Goal: Download file/media: Obtain a digital file from the website

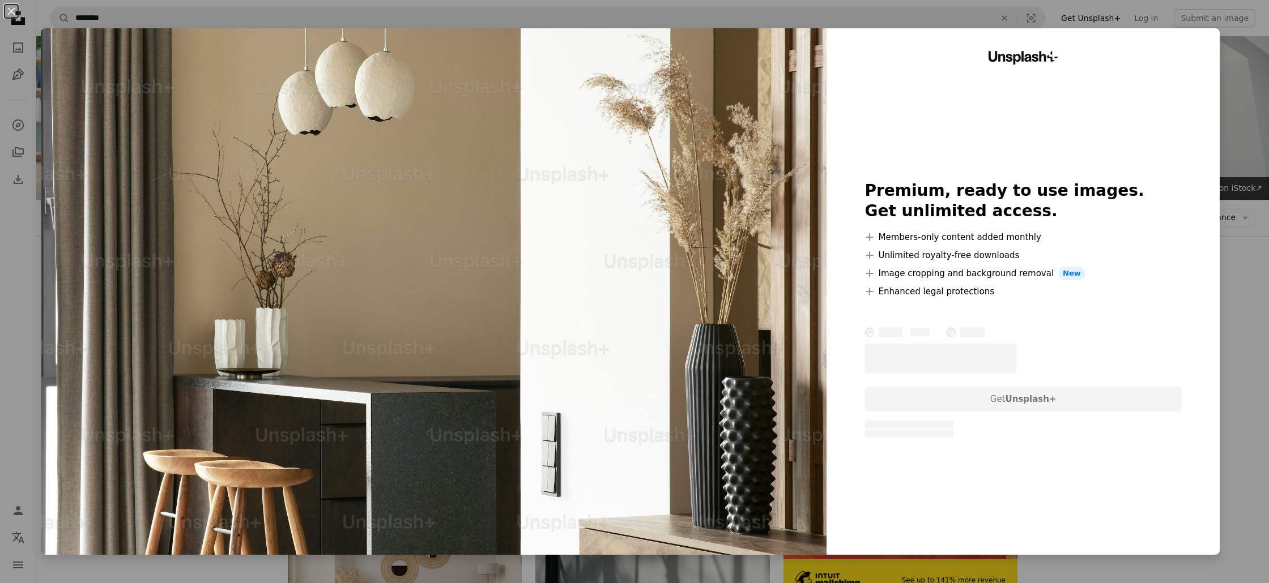
scroll to position [549, 0]
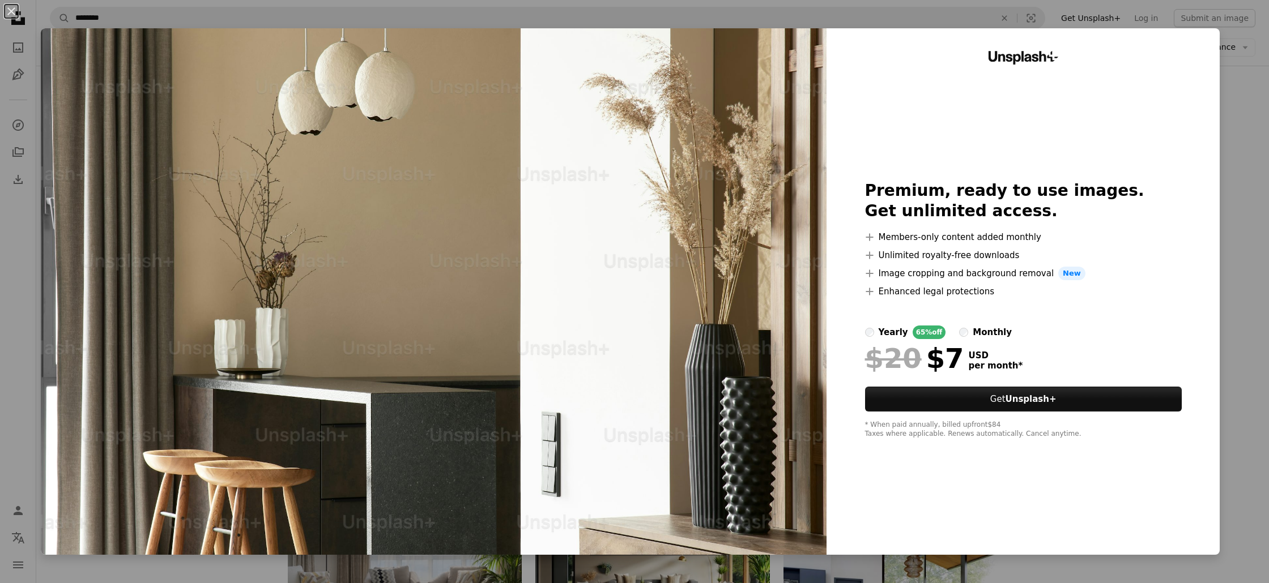
click at [1235, 161] on div "An X shape Unsplash+ Premium, ready to use images. Get unlimited access. A plus…" at bounding box center [634, 291] width 1269 height 583
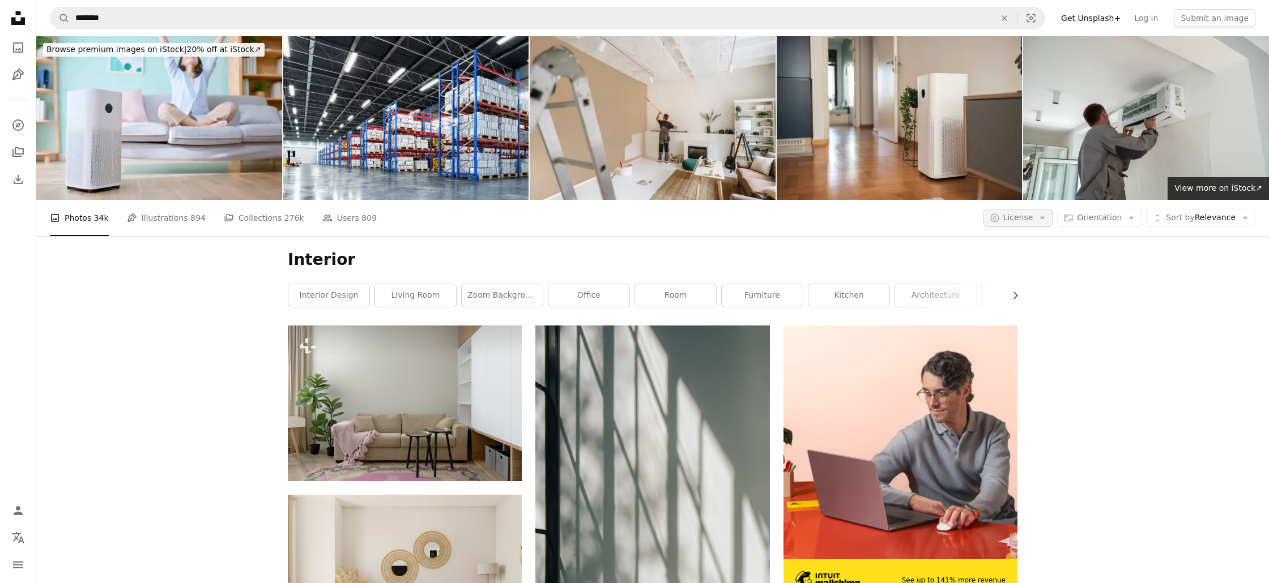
click at [1045, 216] on icon "Arrow down" at bounding box center [1042, 218] width 10 height 10
click at [1028, 313] on span "Free" at bounding box center [1047, 308] width 69 height 11
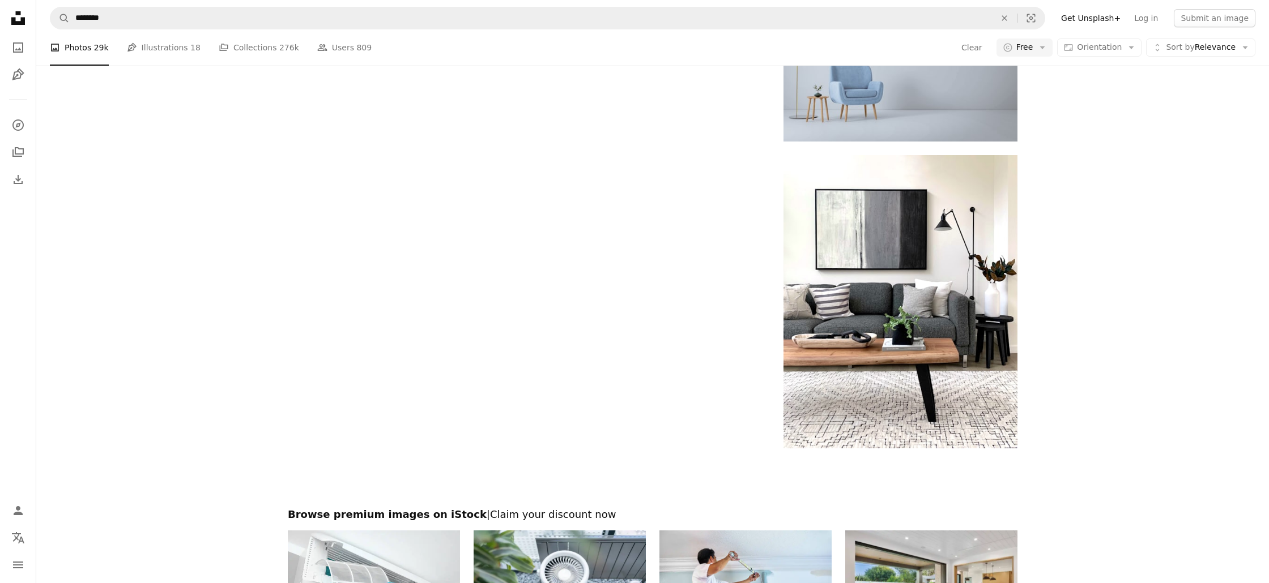
scroll to position [2144, 0]
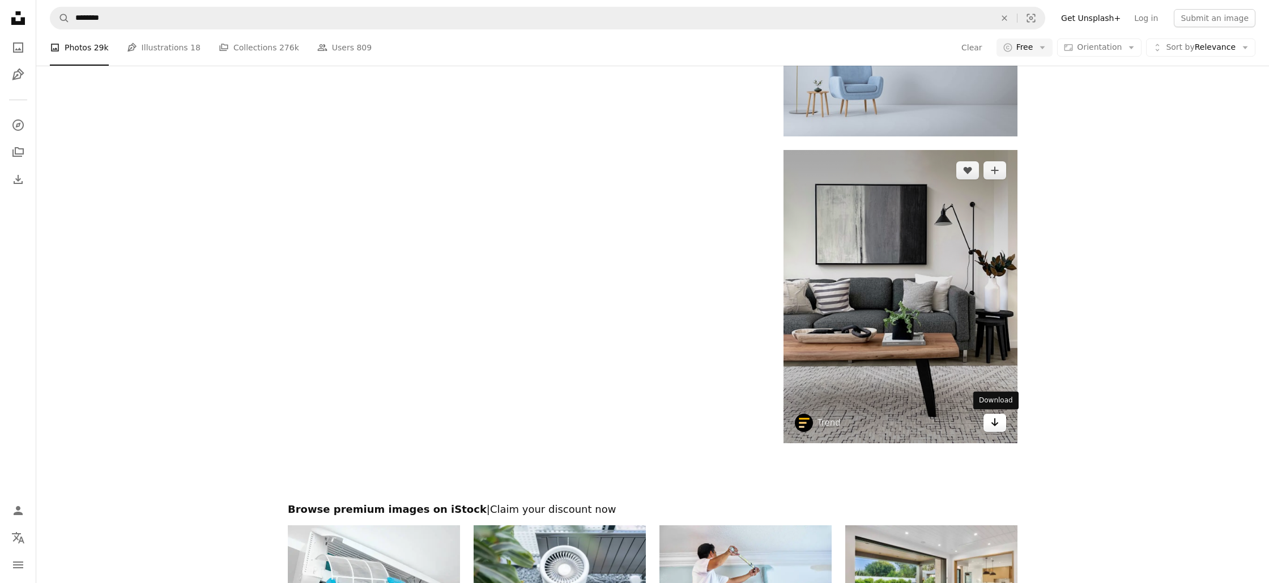
click at [1000, 426] on link "Arrow pointing down" at bounding box center [994, 423] width 23 height 18
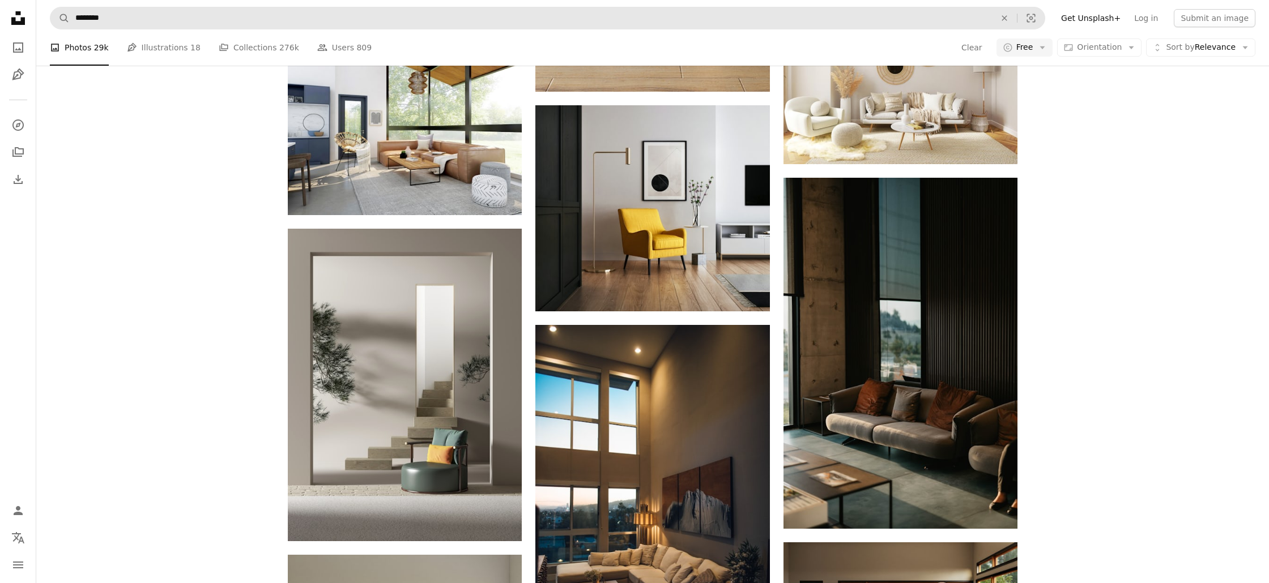
scroll to position [0, 0]
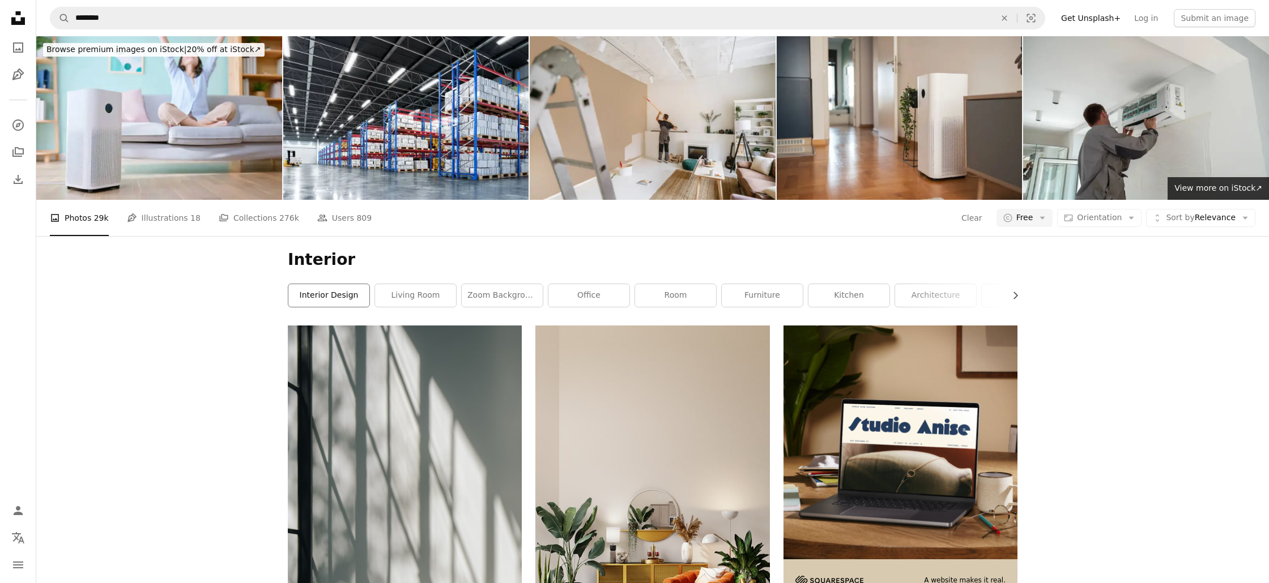
click at [321, 296] on link "interior design" at bounding box center [328, 295] width 81 height 23
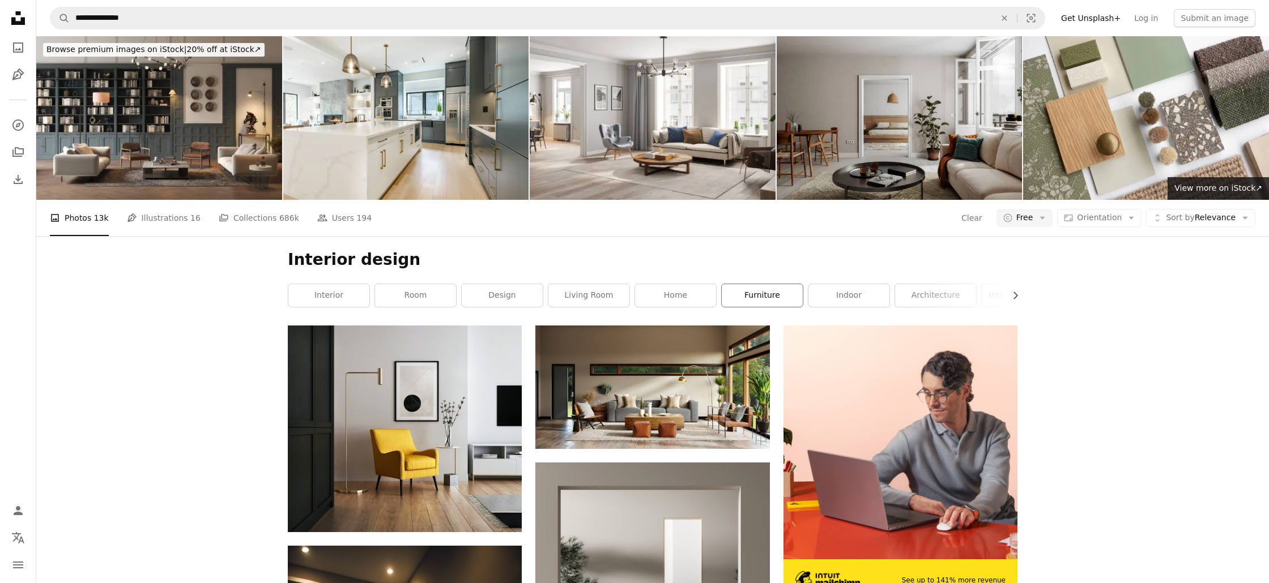
click at [766, 295] on link "furniture" at bounding box center [761, 295] width 81 height 23
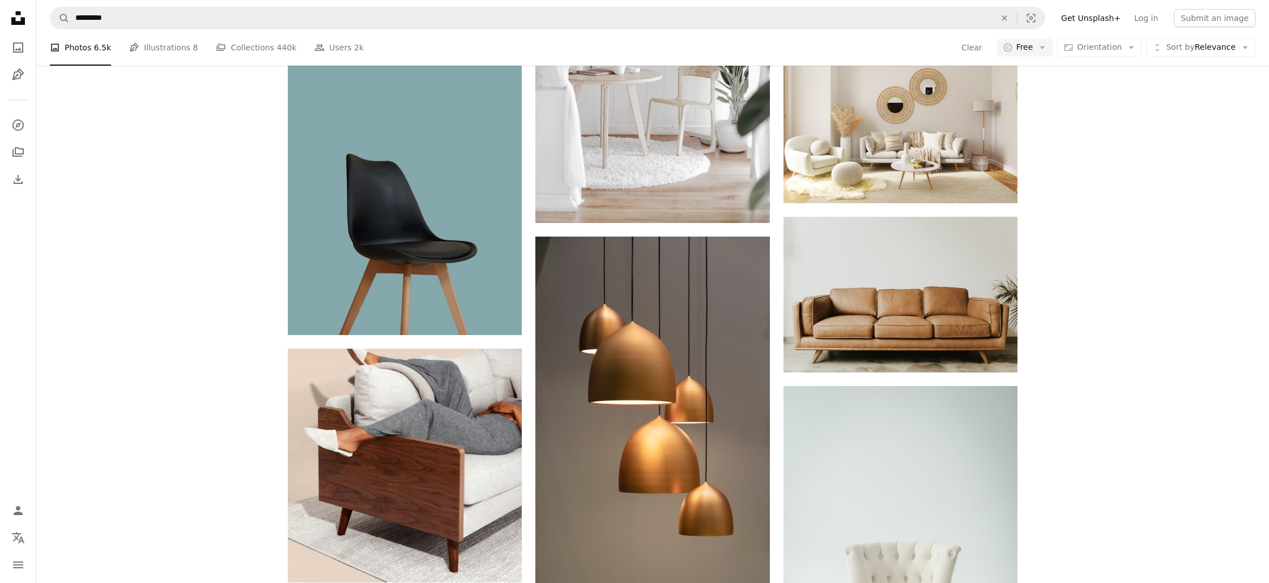
scroll to position [1214, 0]
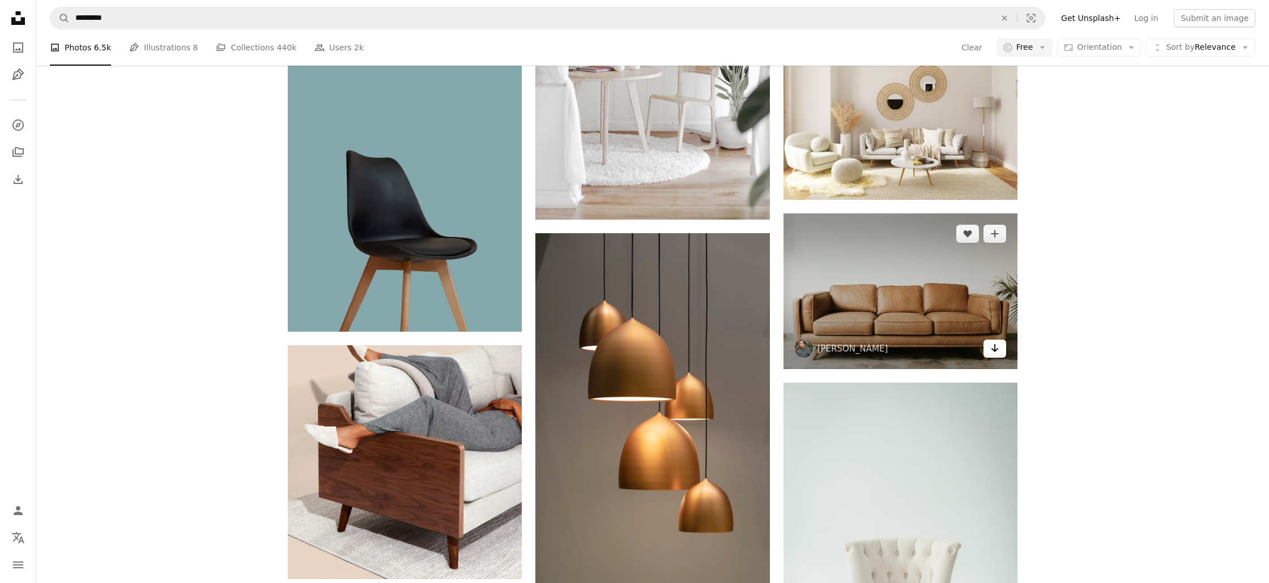
click at [994, 351] on icon "Download" at bounding box center [994, 348] width 7 height 8
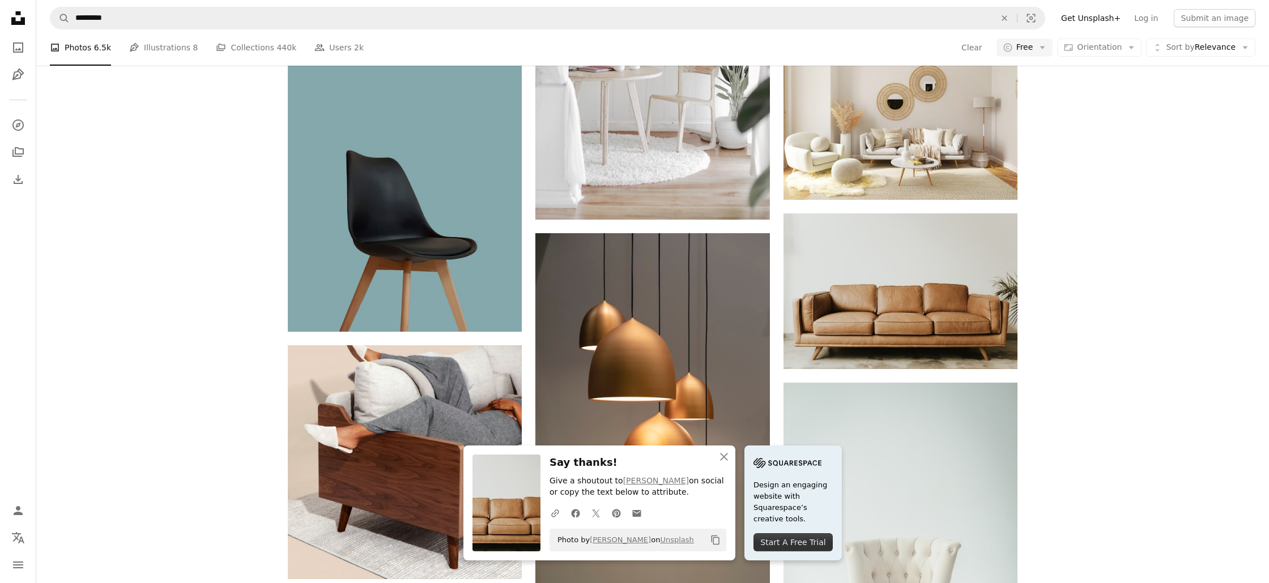
click at [1129, 361] on div "A heart A plus sign [PERSON_NAME] Available for hire A checkmark inside of a ci…" at bounding box center [652, 97] width 1232 height 1971
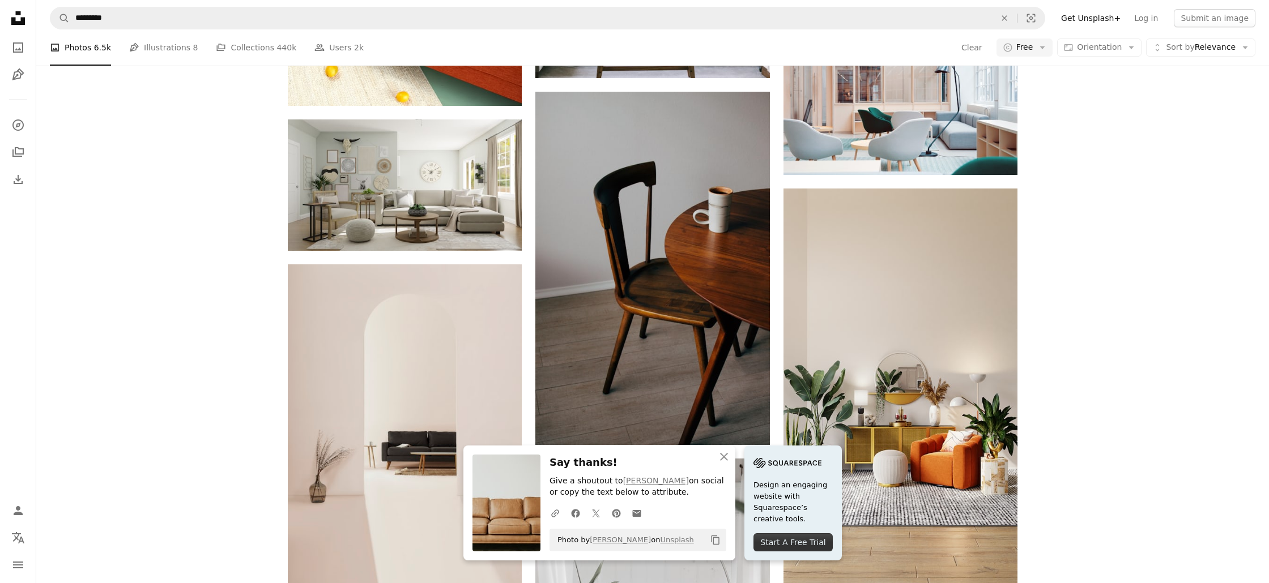
scroll to position [614, 0]
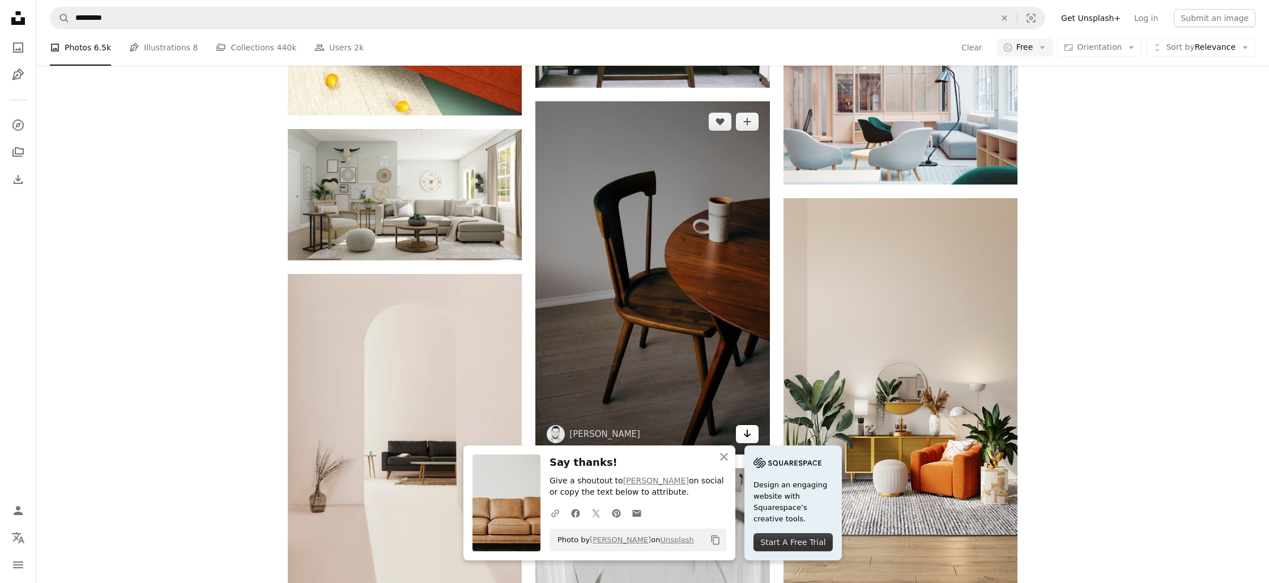
click at [744, 433] on icon "Arrow pointing down" at bounding box center [746, 434] width 9 height 14
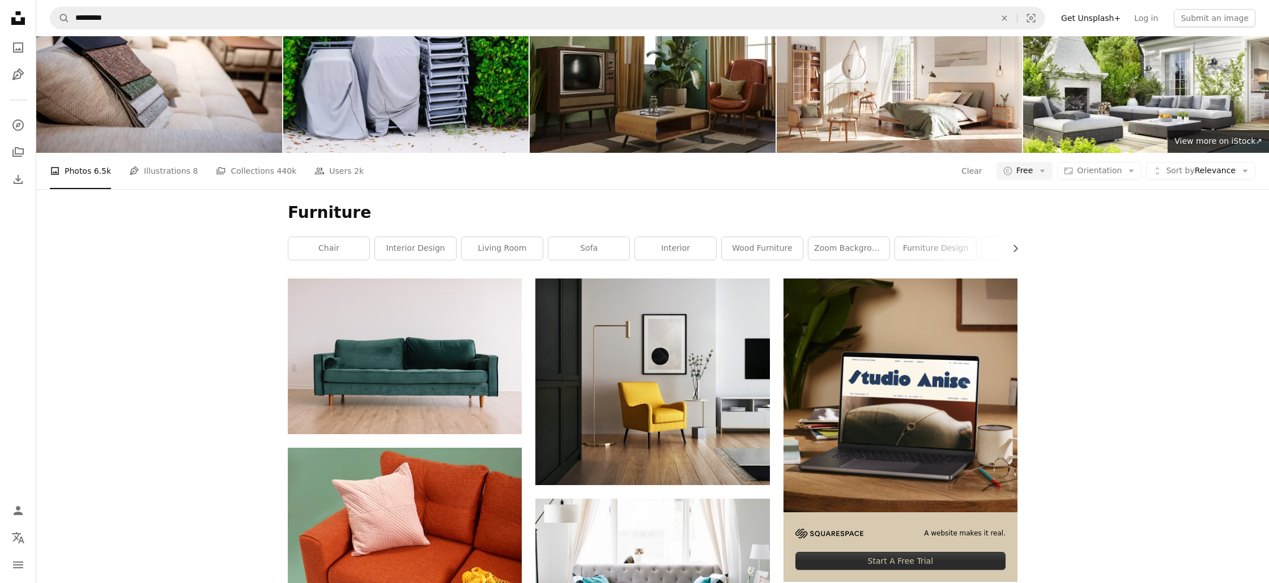
scroll to position [0, 0]
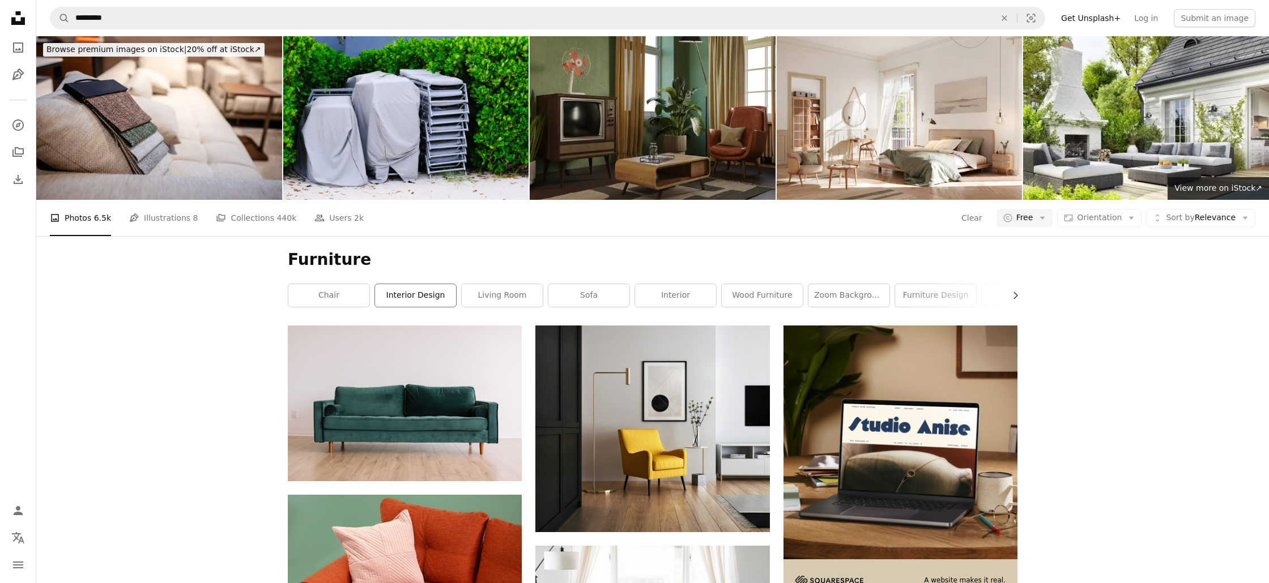
click at [412, 295] on link "interior design" at bounding box center [415, 295] width 81 height 23
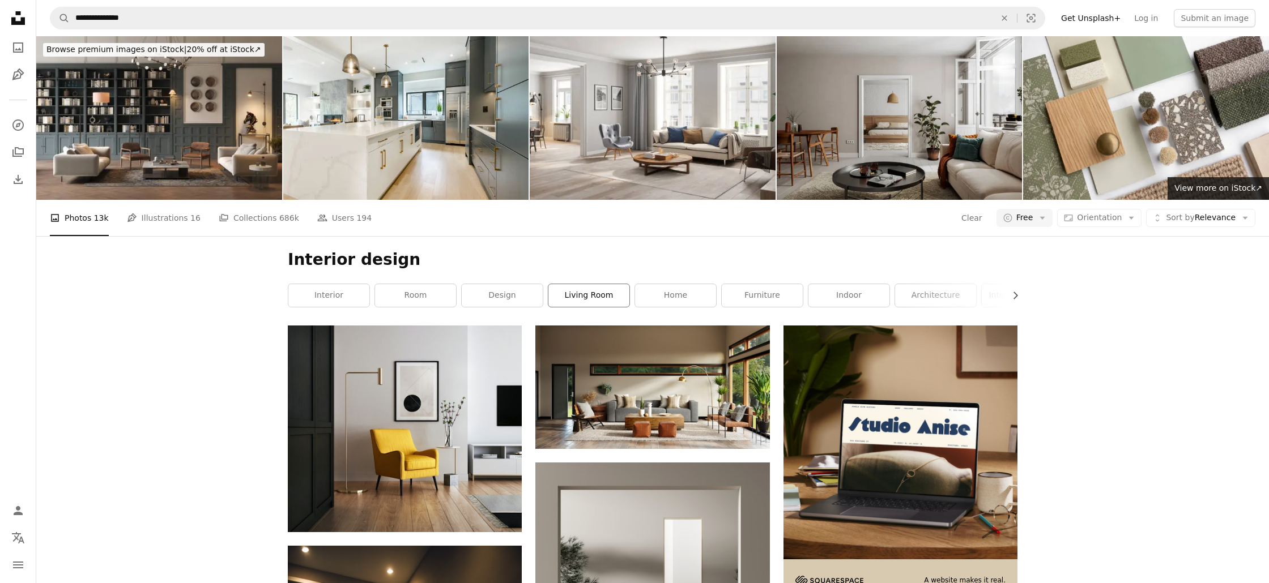
click at [592, 296] on link "living room" at bounding box center [588, 295] width 81 height 23
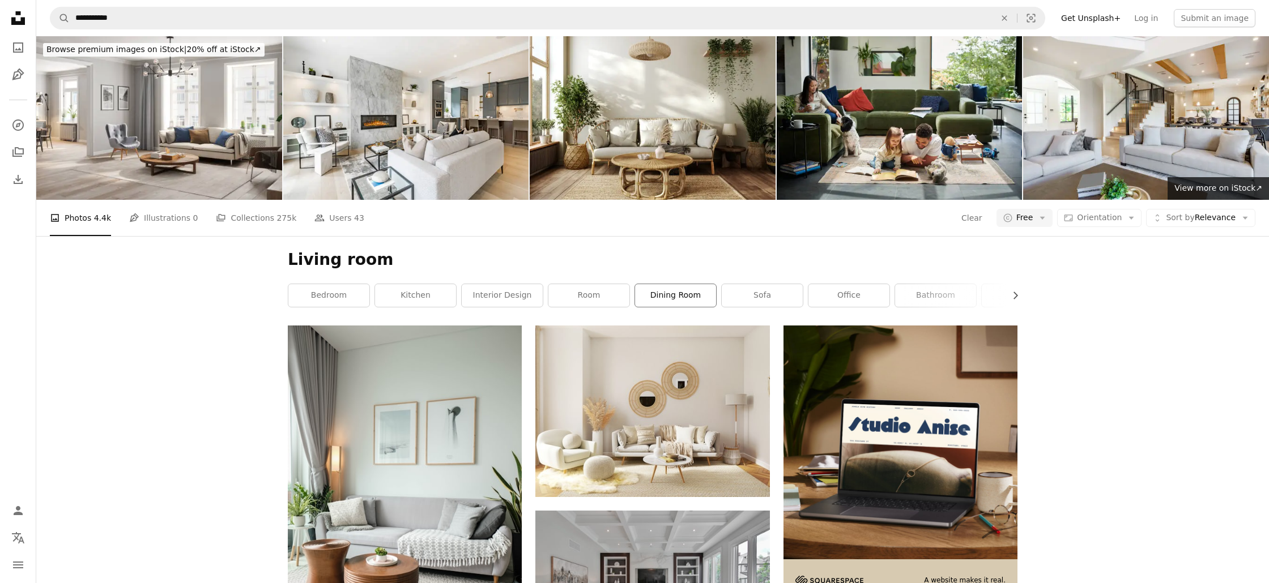
click at [678, 296] on link "dining room" at bounding box center [675, 295] width 81 height 23
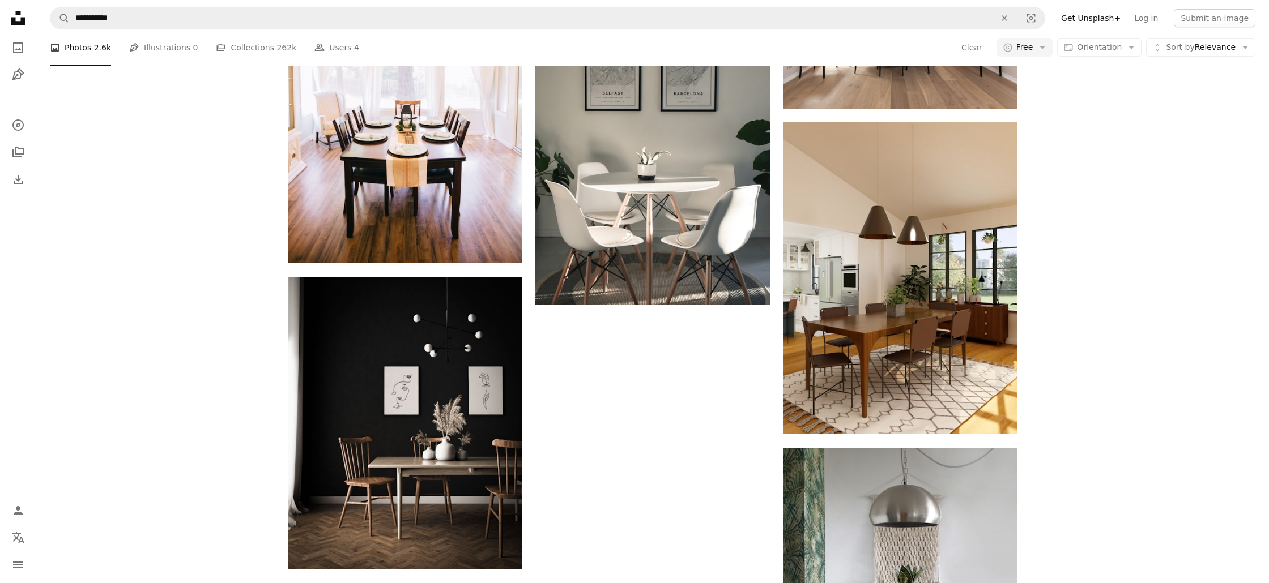
scroll to position [1560, 0]
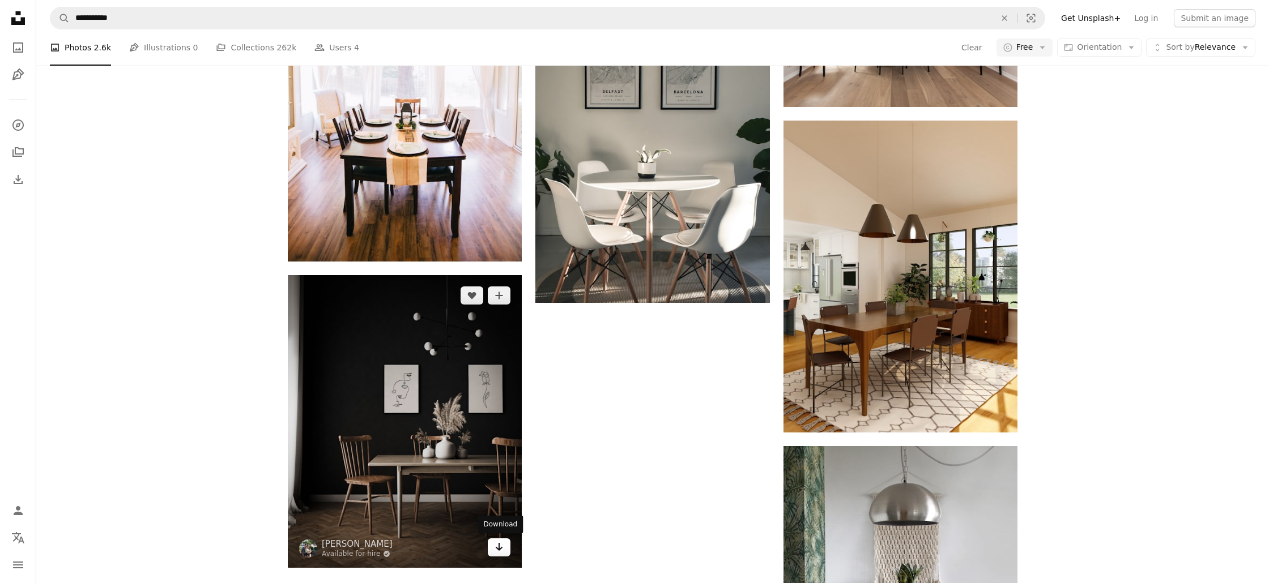
click at [502, 548] on icon "Arrow pointing down" at bounding box center [498, 547] width 9 height 14
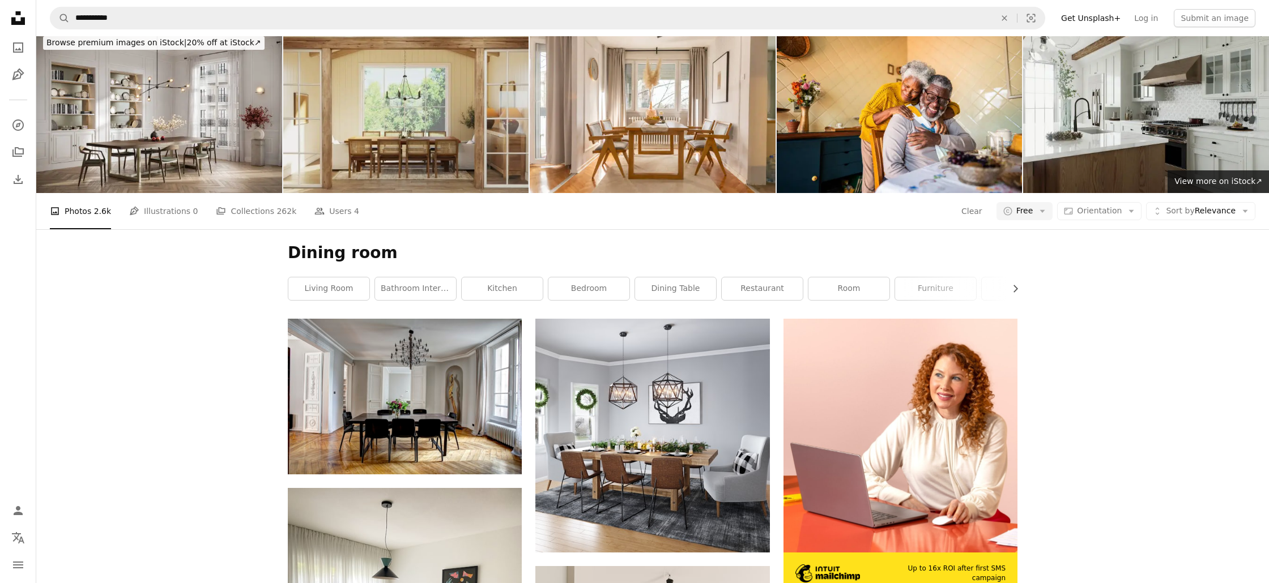
scroll to position [0, 0]
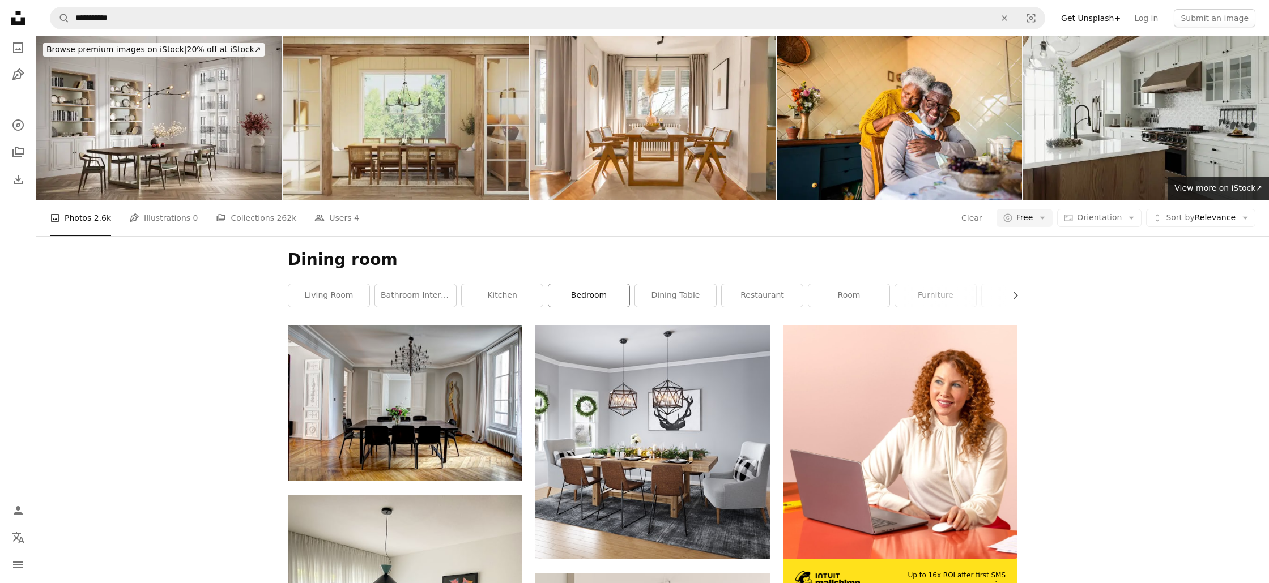
click at [602, 299] on link "bedroom" at bounding box center [588, 295] width 81 height 23
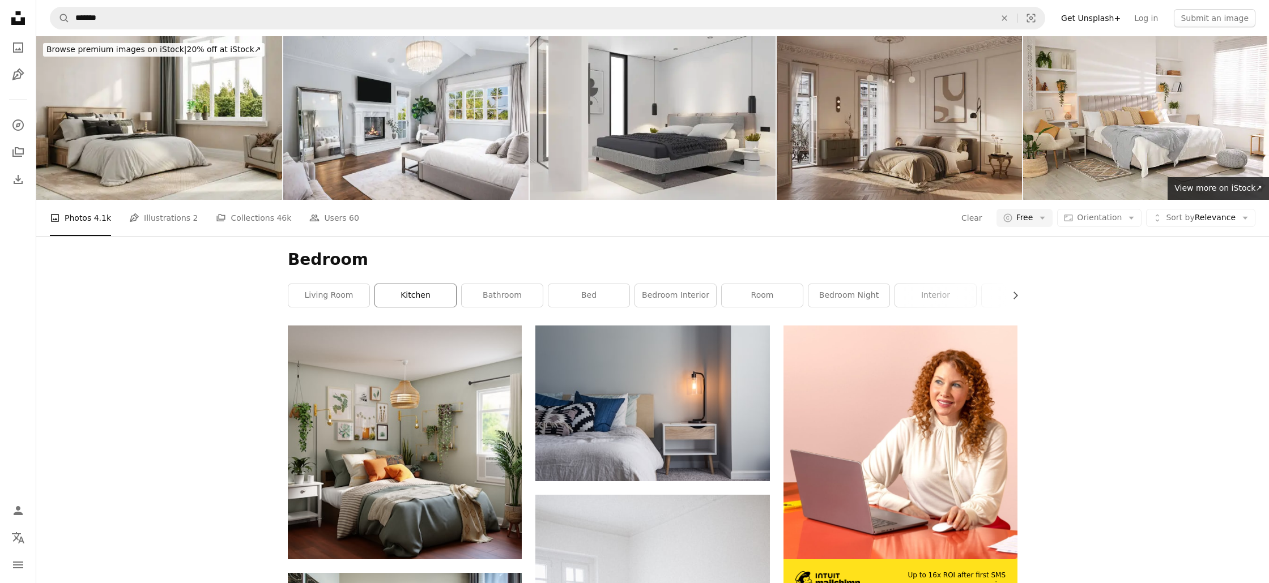
click at [429, 297] on link "kitchen" at bounding box center [415, 295] width 81 height 23
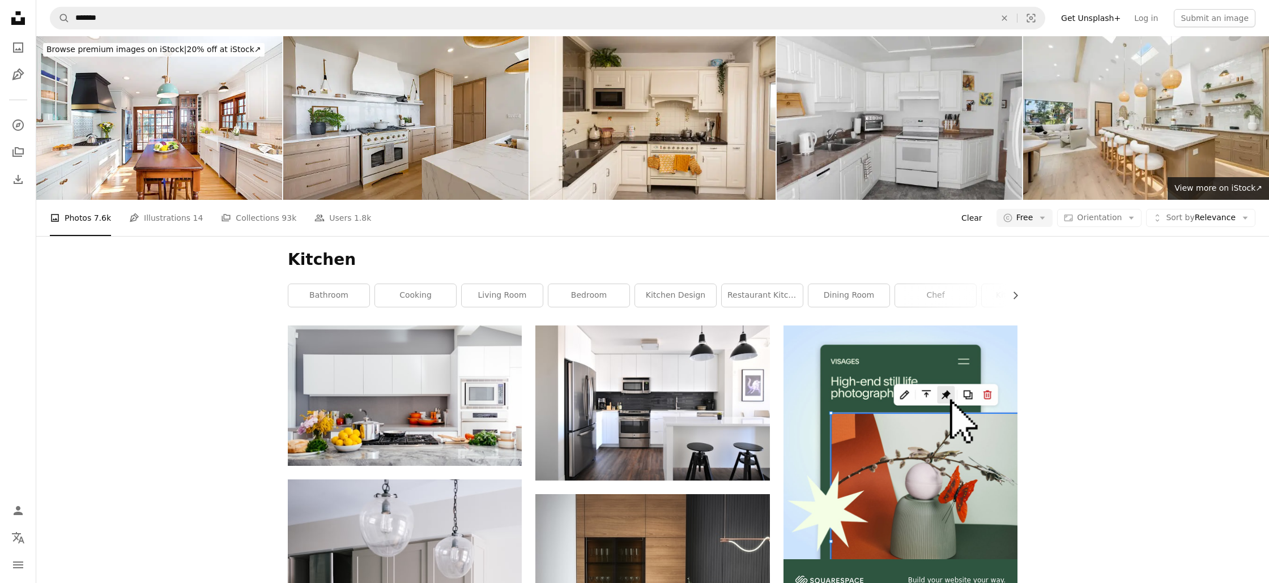
click at [983, 219] on button "Clear" at bounding box center [971, 218] width 22 height 18
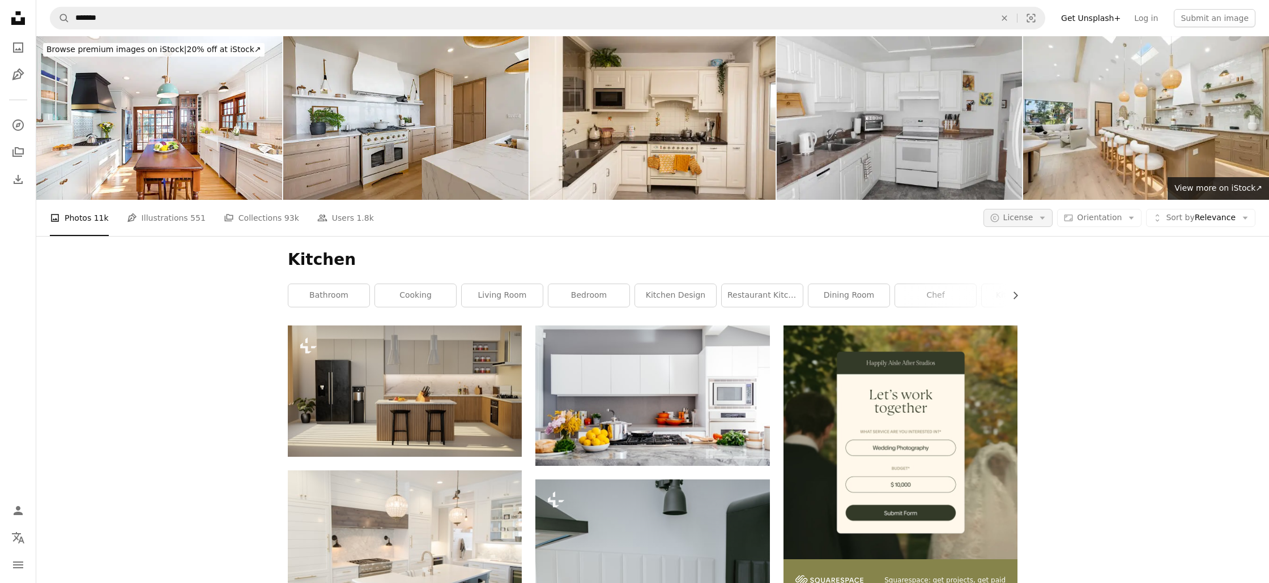
click at [1047, 219] on icon "Arrow down" at bounding box center [1042, 218] width 10 height 10
click at [1020, 311] on span "Free" at bounding box center [1047, 308] width 69 height 11
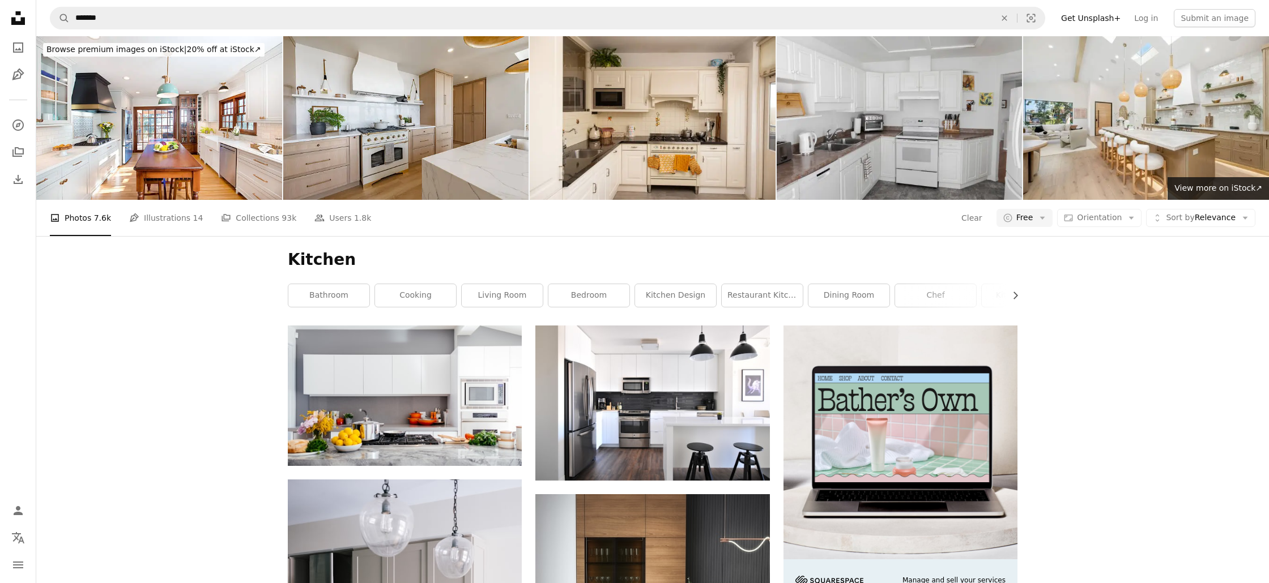
click at [301, 259] on h1 "Kitchen" at bounding box center [652, 260] width 729 height 20
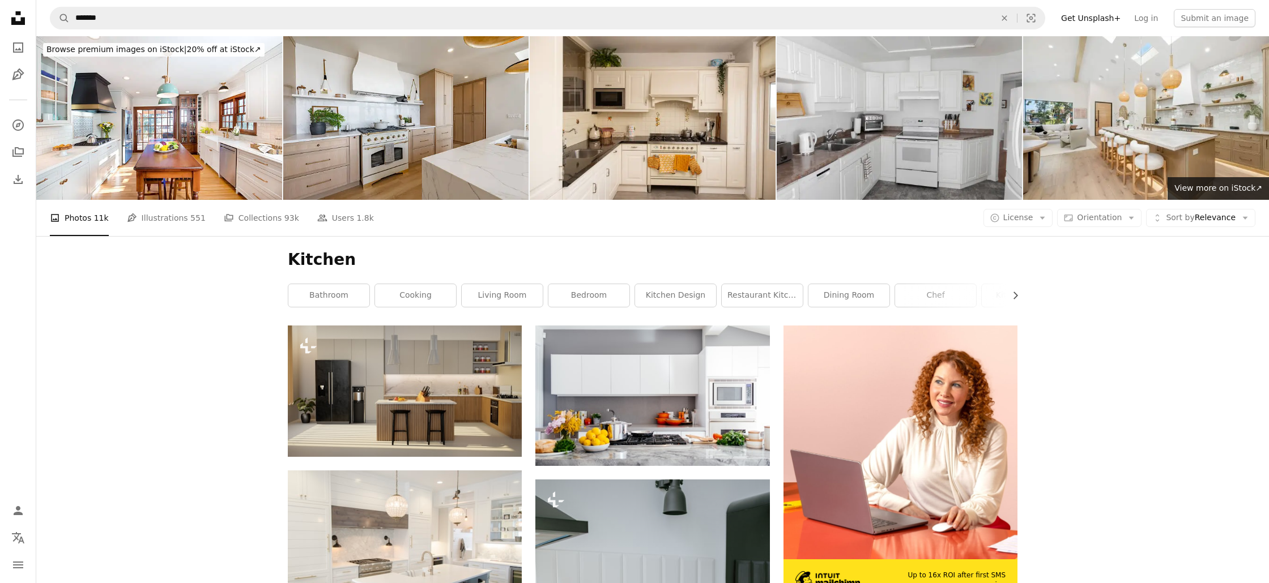
click at [76, 217] on li "A photo Photos 11k" at bounding box center [79, 218] width 59 height 36
click at [86, 219] on li "A photo Photos 11k" at bounding box center [79, 218] width 59 height 36
click at [18, 18] on icon "Unsplash logo Unsplash Home" at bounding box center [18, 18] width 23 height 23
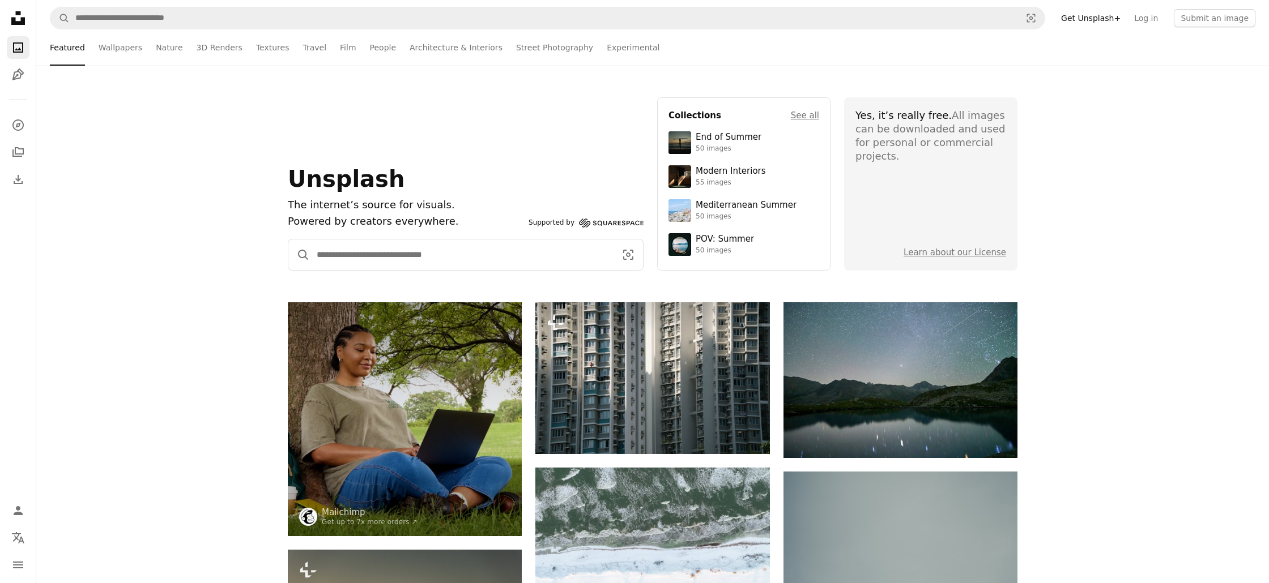
click at [404, 253] on input "Find visuals sitewide" at bounding box center [462, 255] width 304 height 31
type input "******"
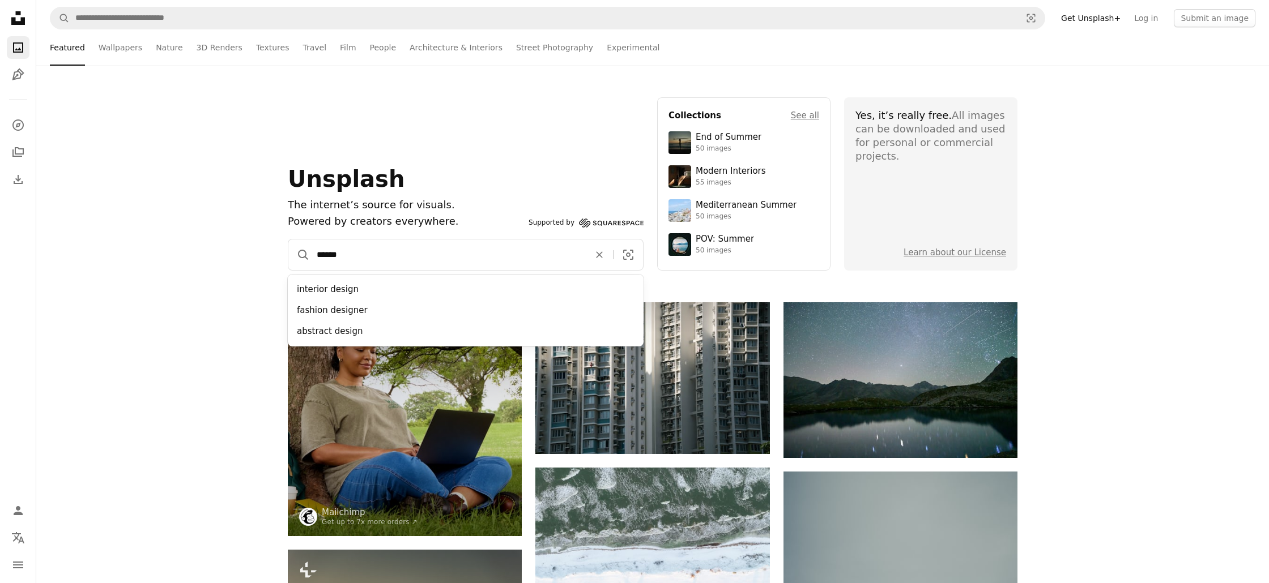
click button "A magnifying glass" at bounding box center [299, 255] width 22 height 31
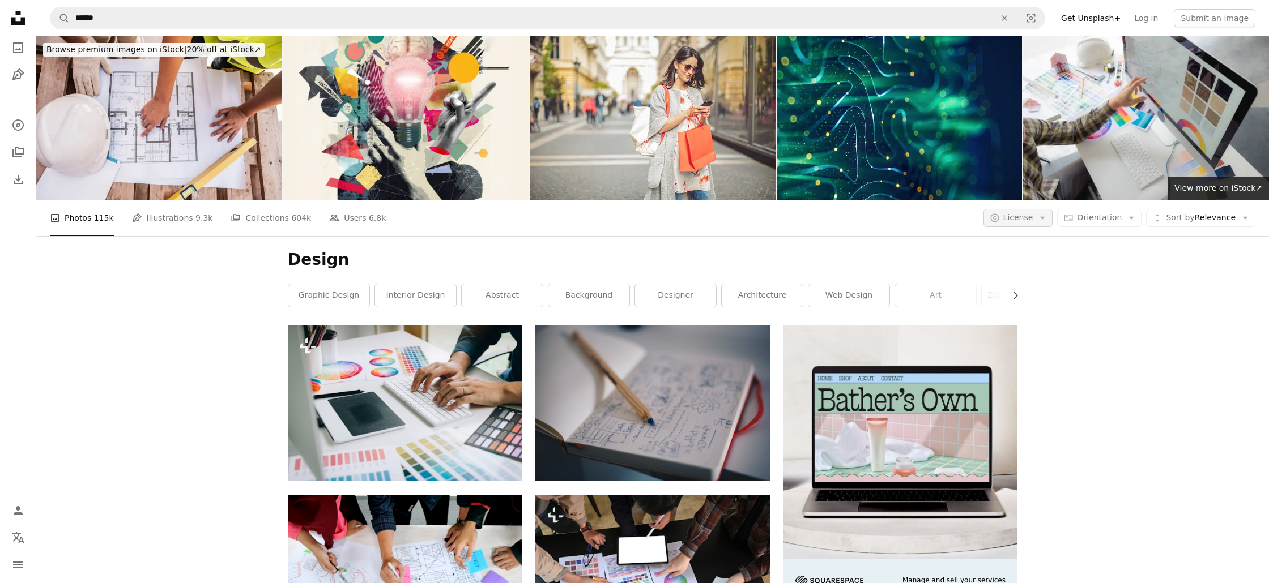
click at [1033, 219] on span "License" at bounding box center [1018, 217] width 30 height 9
click at [1018, 304] on span "Free" at bounding box center [1047, 308] width 69 height 11
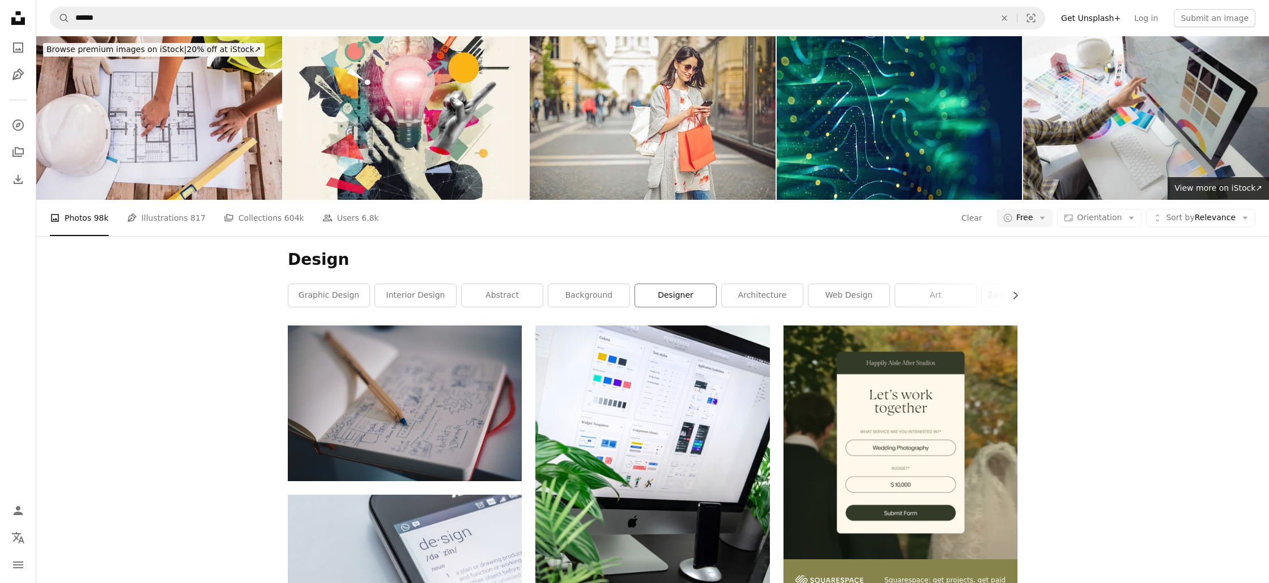
click at [675, 295] on link "designer" at bounding box center [675, 295] width 81 height 23
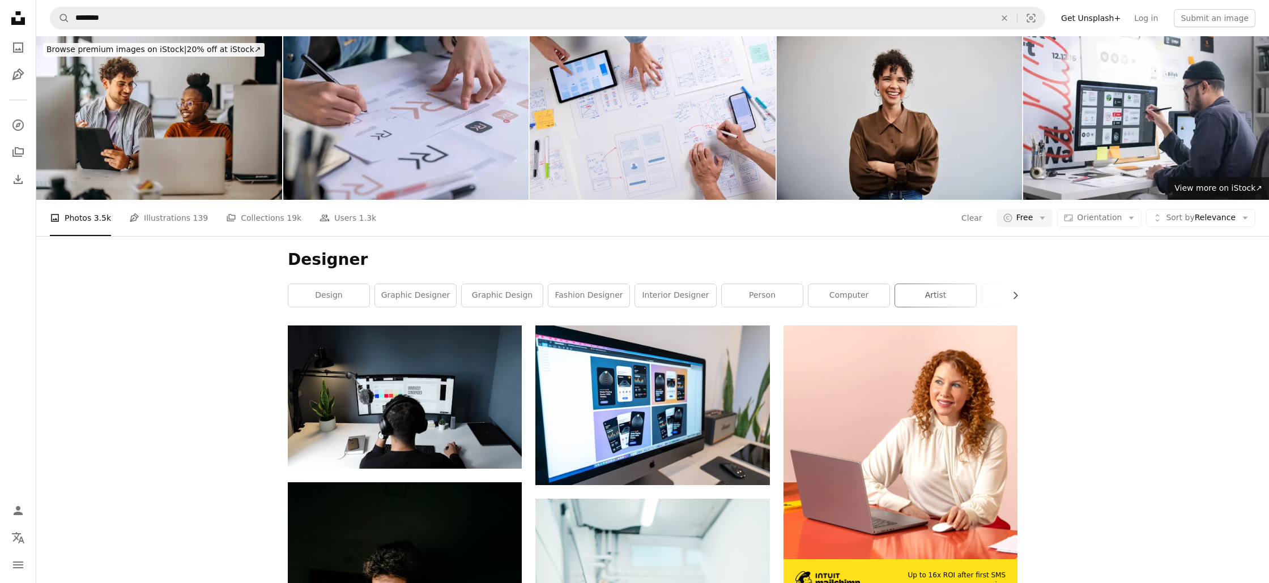
click at [933, 297] on link "artist" at bounding box center [935, 295] width 81 height 23
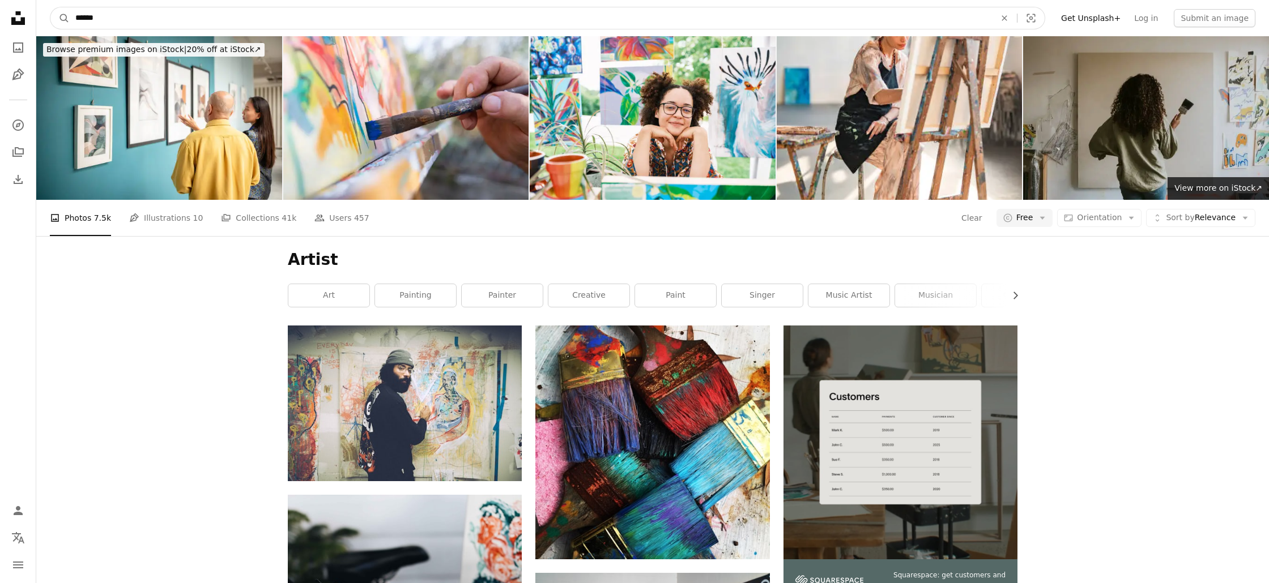
click at [128, 16] on input "******" at bounding box center [531, 18] width 922 height 22
drag, startPoint x: 129, startPoint y: 15, endPoint x: 63, endPoint y: 12, distance: 65.8
click at [63, 12] on form "A magnifying glass ****** An X shape Visual search" at bounding box center [547, 18] width 995 height 23
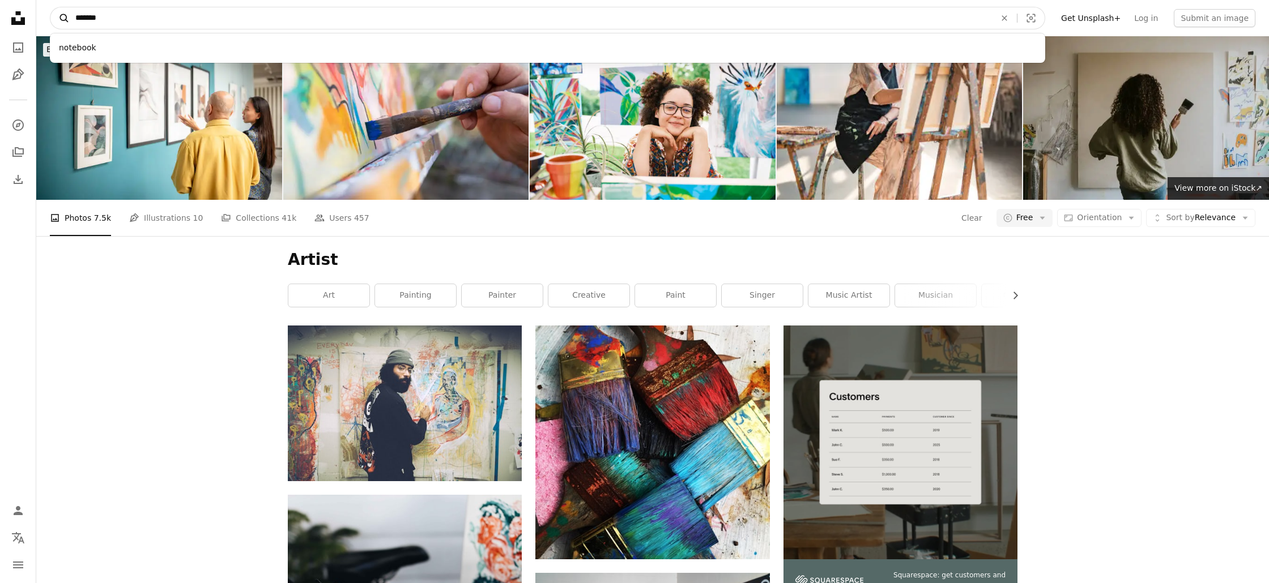
type input "********"
click button "A magnifying glass" at bounding box center [59, 18] width 19 height 22
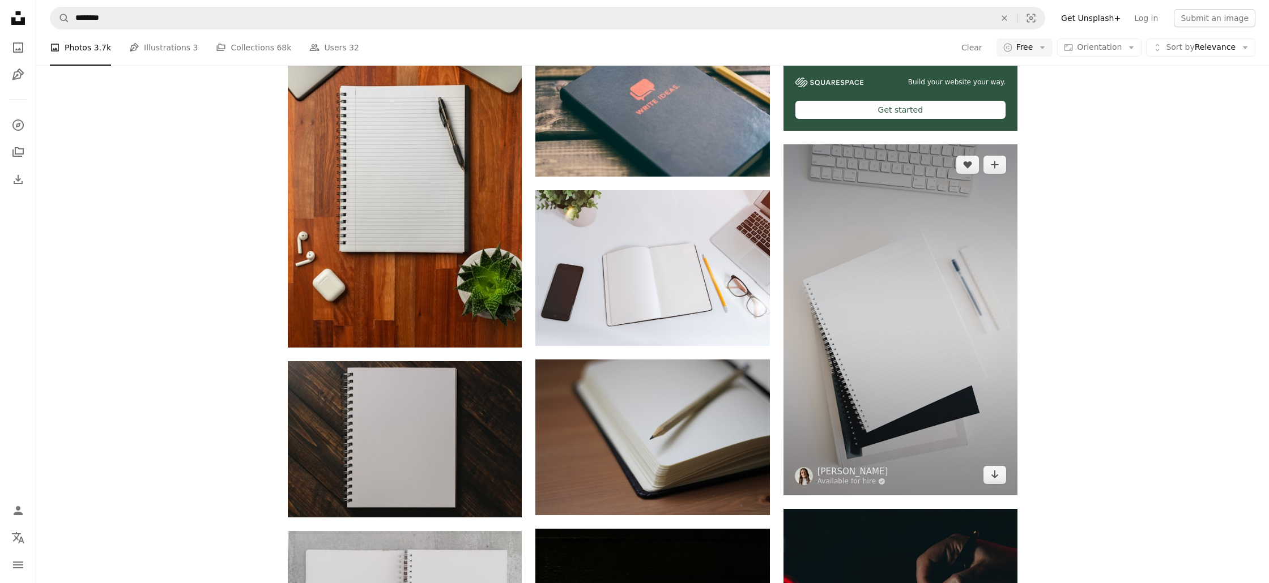
scroll to position [499, 0]
click at [994, 478] on icon "Arrow pointing down" at bounding box center [994, 474] width 9 height 14
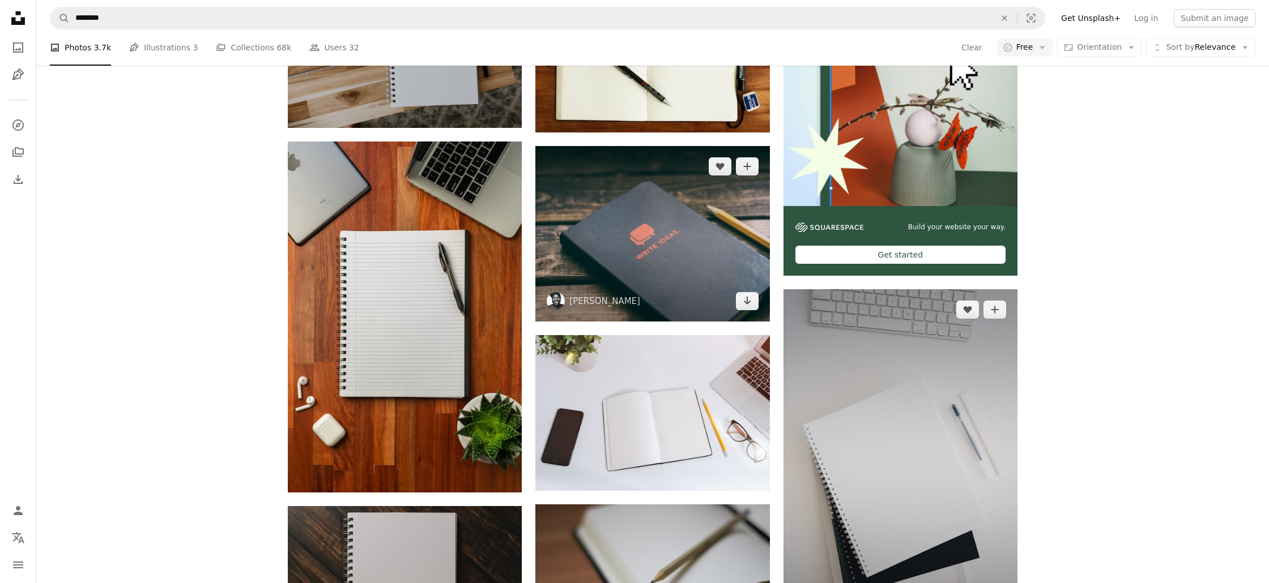
scroll to position [354, 0]
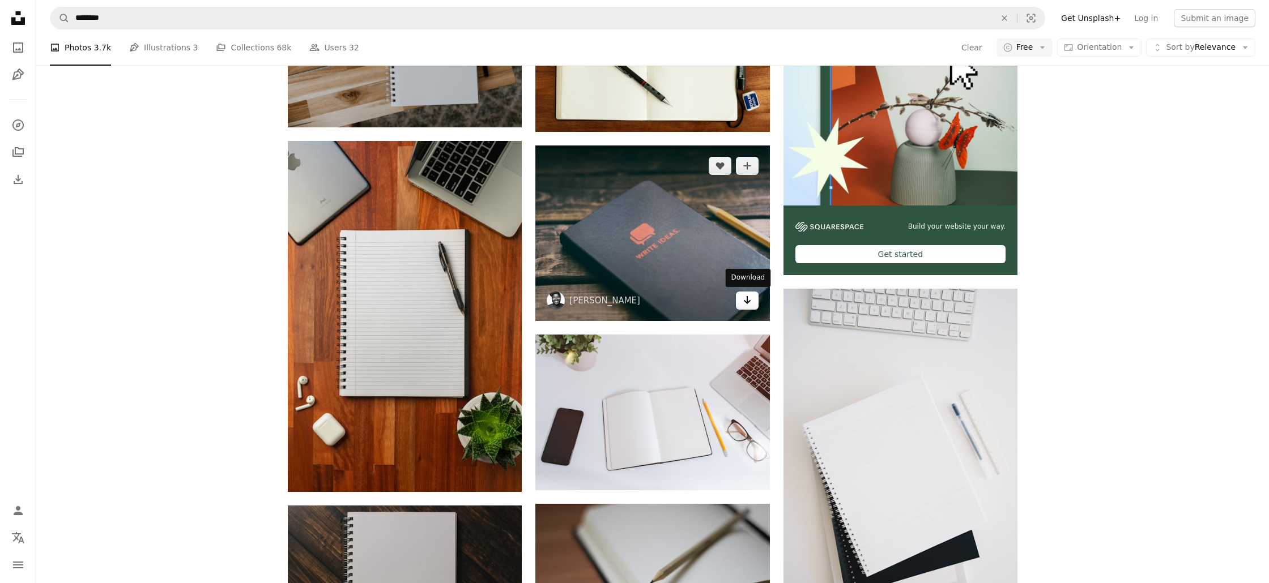
click at [747, 301] on icon "Download" at bounding box center [746, 300] width 7 height 8
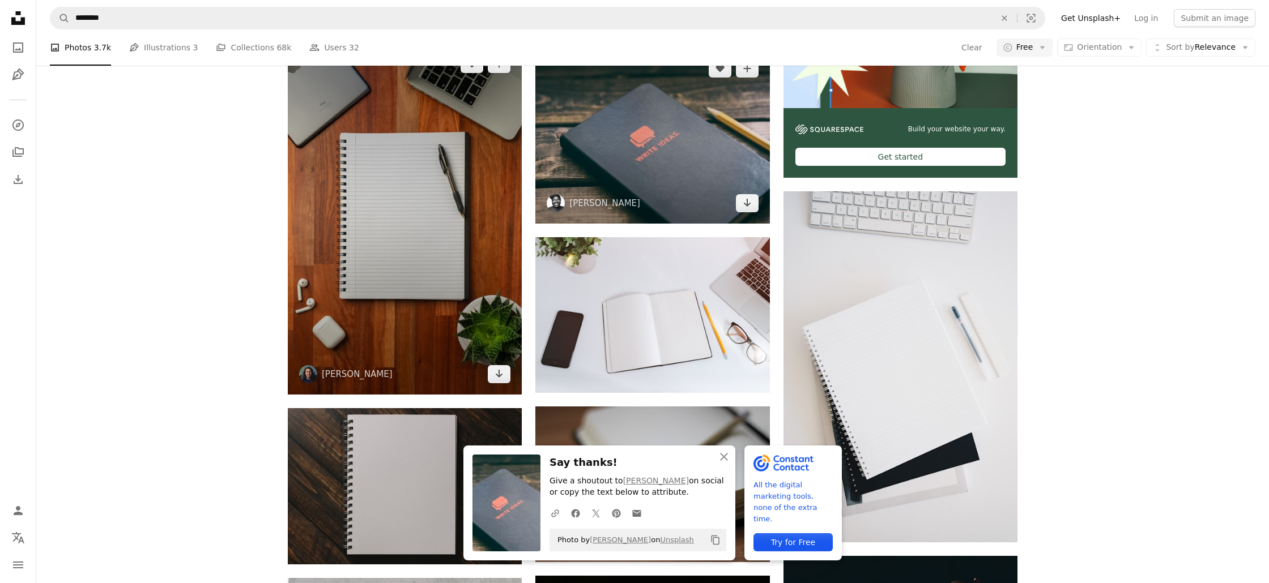
scroll to position [452, 0]
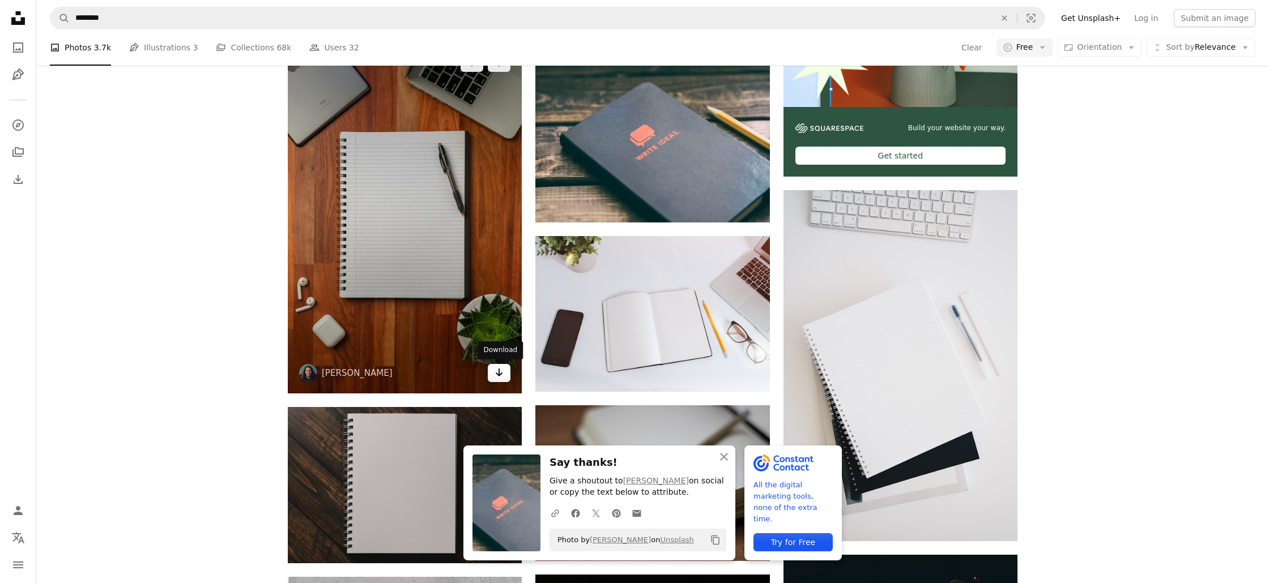
click at [497, 375] on icon "Arrow pointing down" at bounding box center [498, 373] width 9 height 14
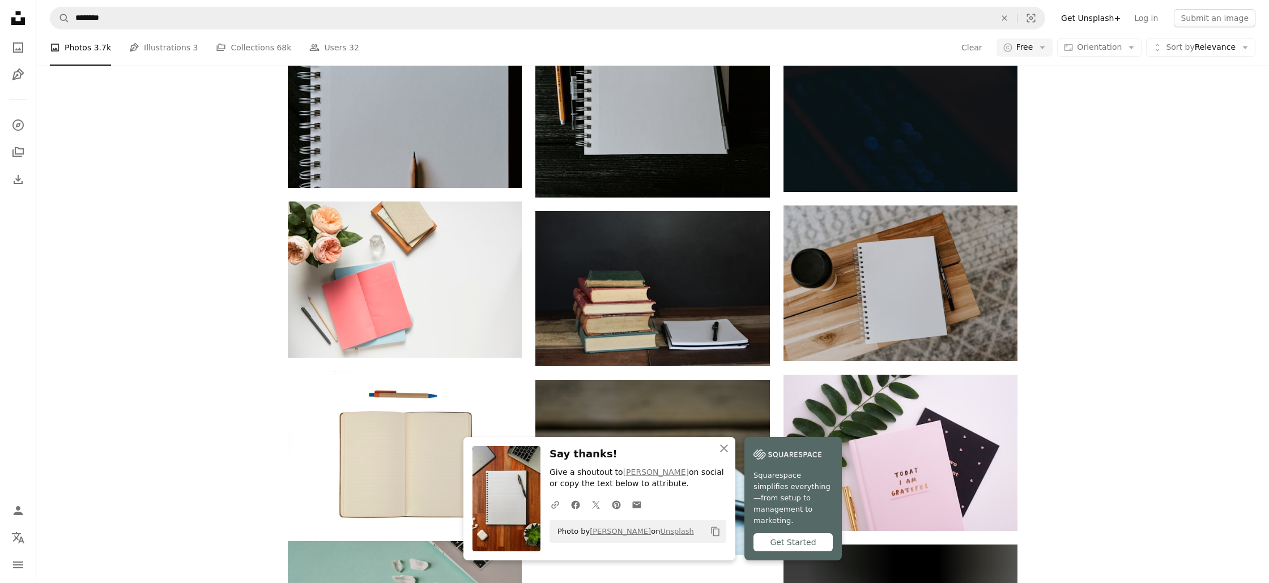
scroll to position [1168, 0]
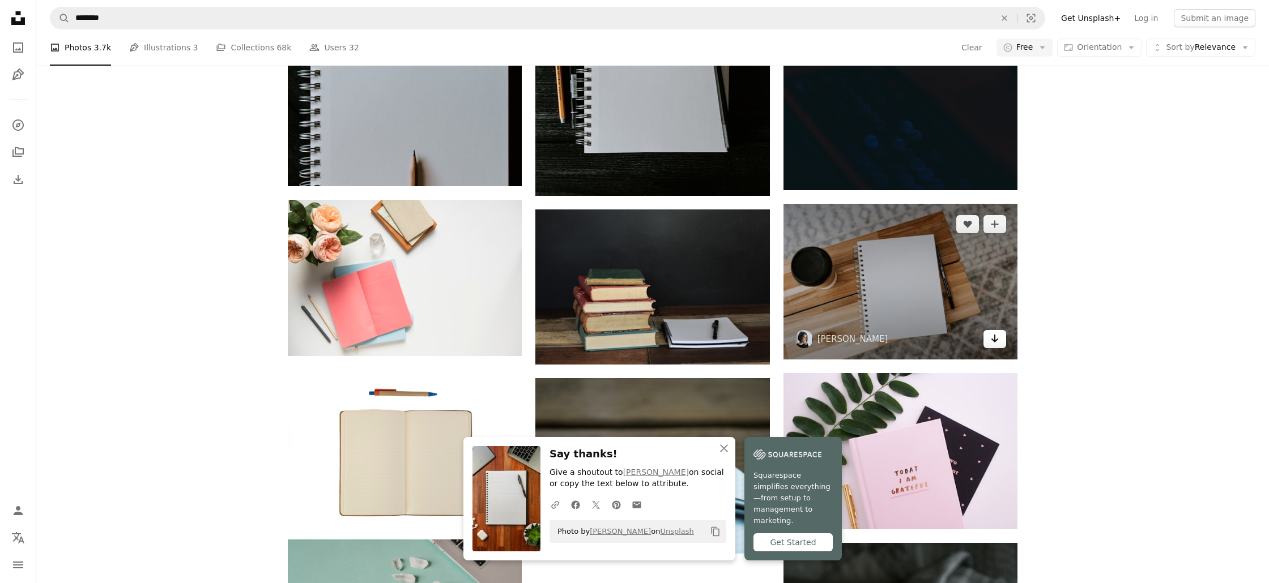
click at [994, 343] on icon "Arrow pointing down" at bounding box center [994, 339] width 9 height 14
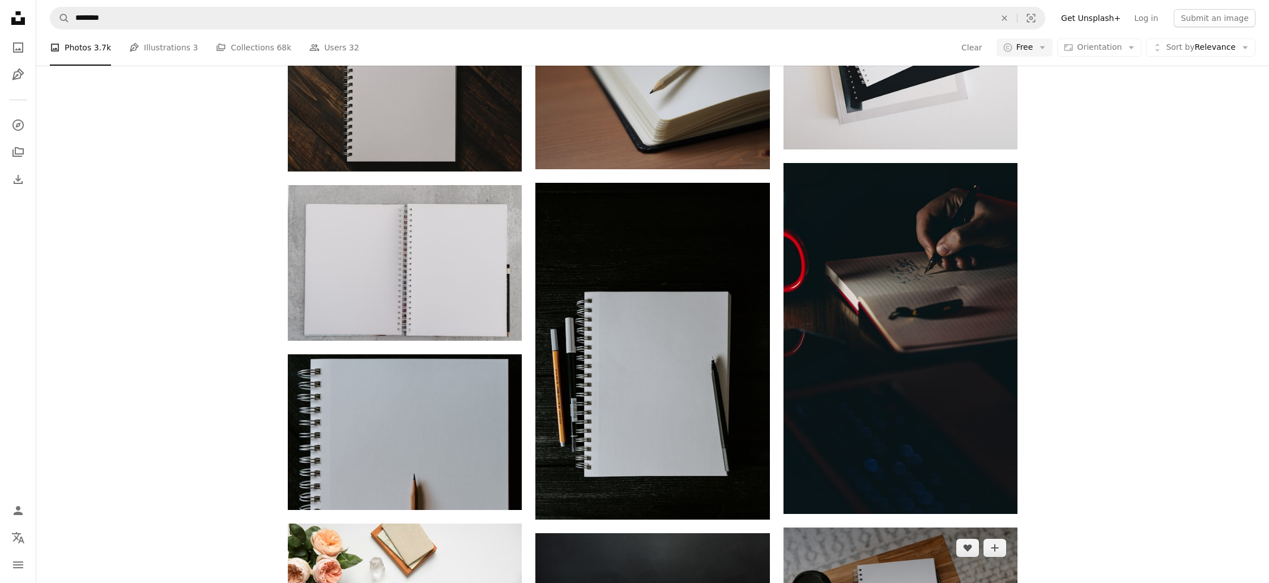
scroll to position [0, 0]
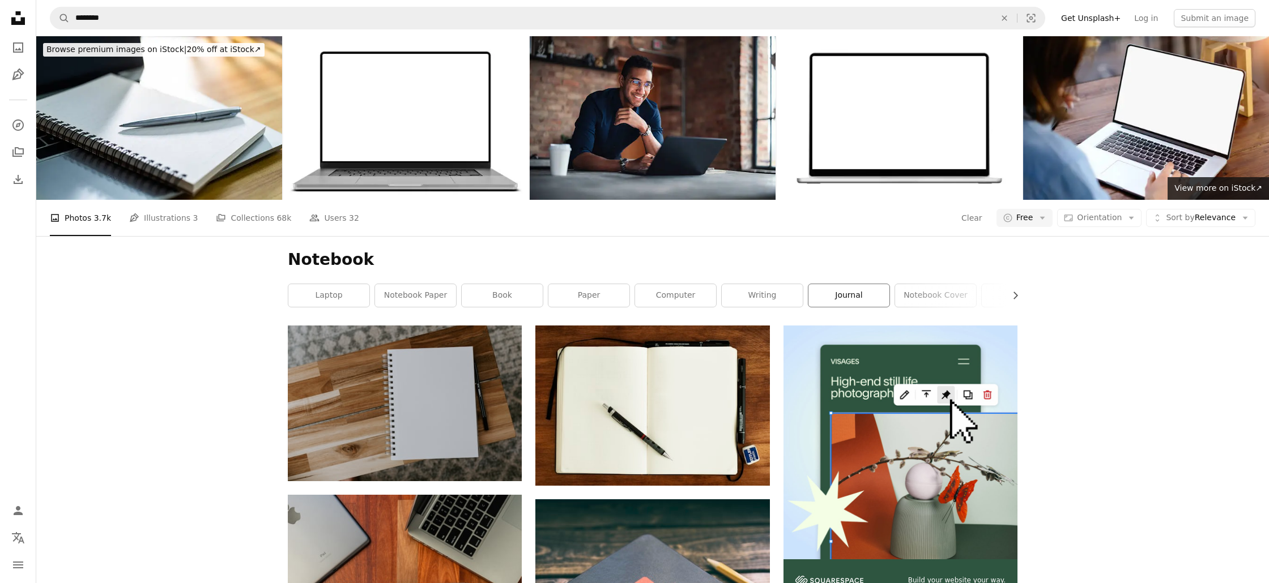
click at [837, 296] on link "journal" at bounding box center [848, 295] width 81 height 23
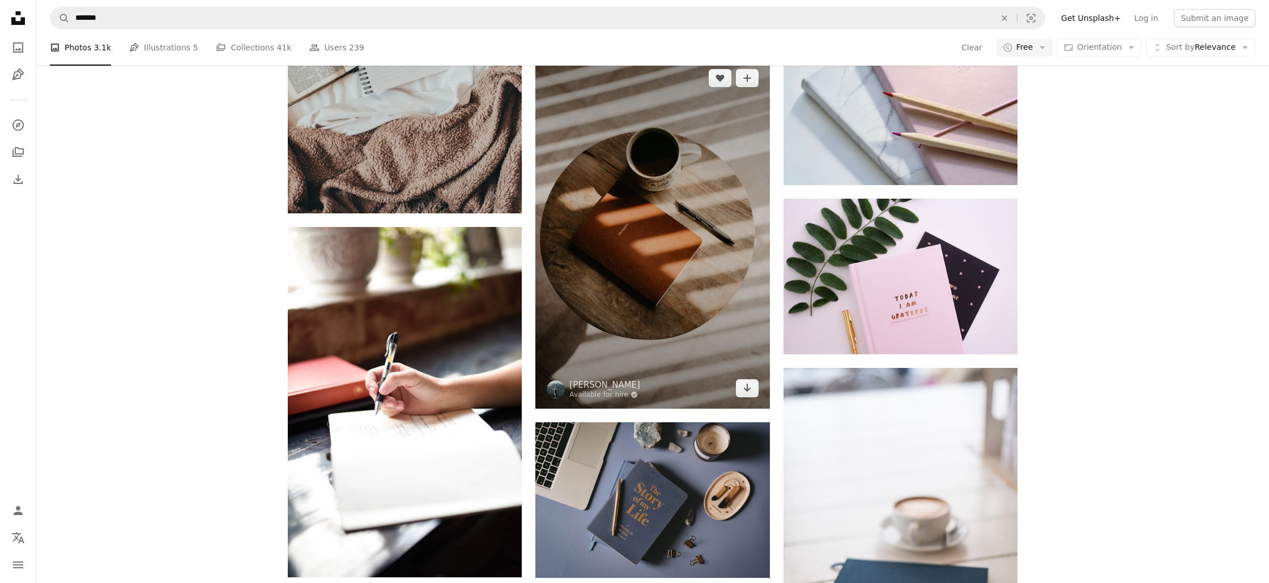
scroll to position [622, 0]
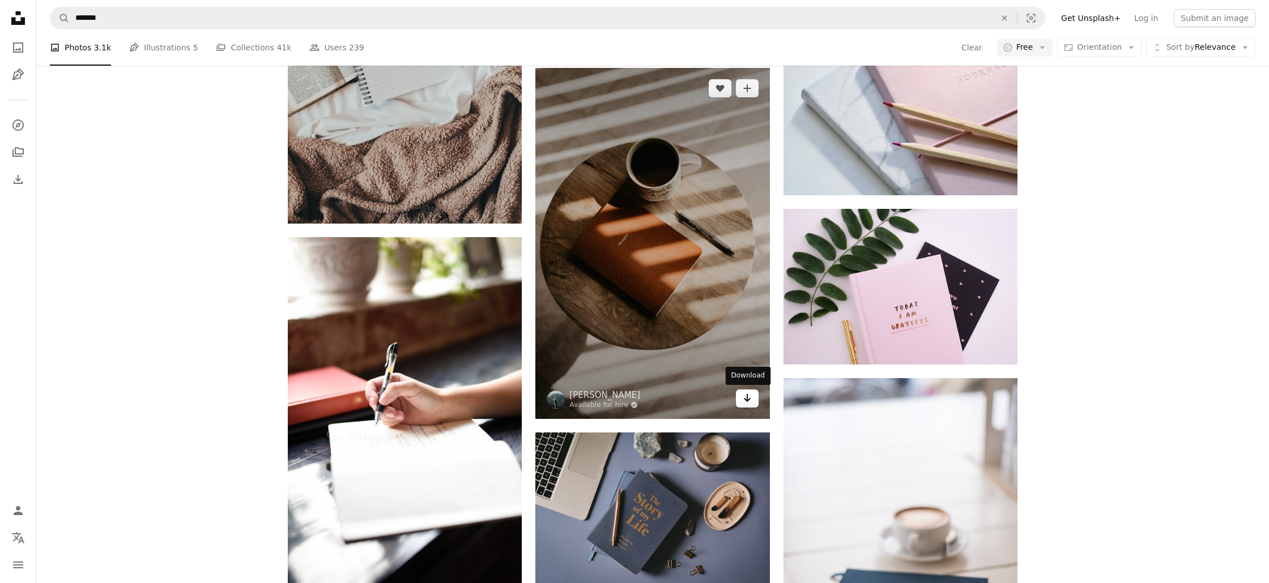
click at [746, 396] on icon "Download" at bounding box center [746, 398] width 7 height 8
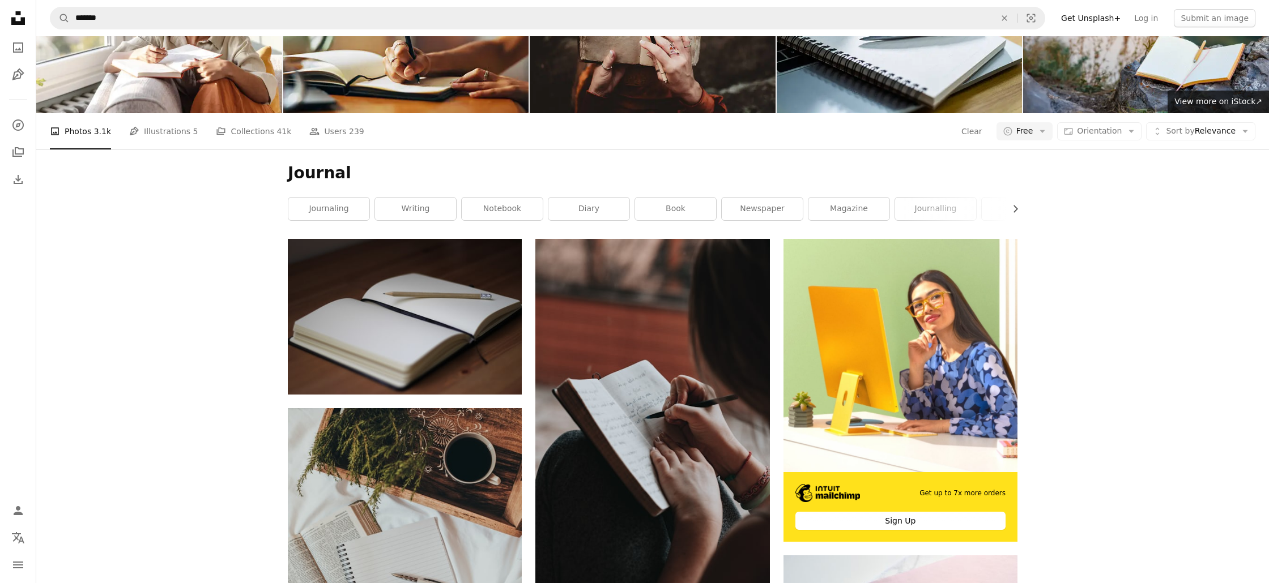
scroll to position [0, 0]
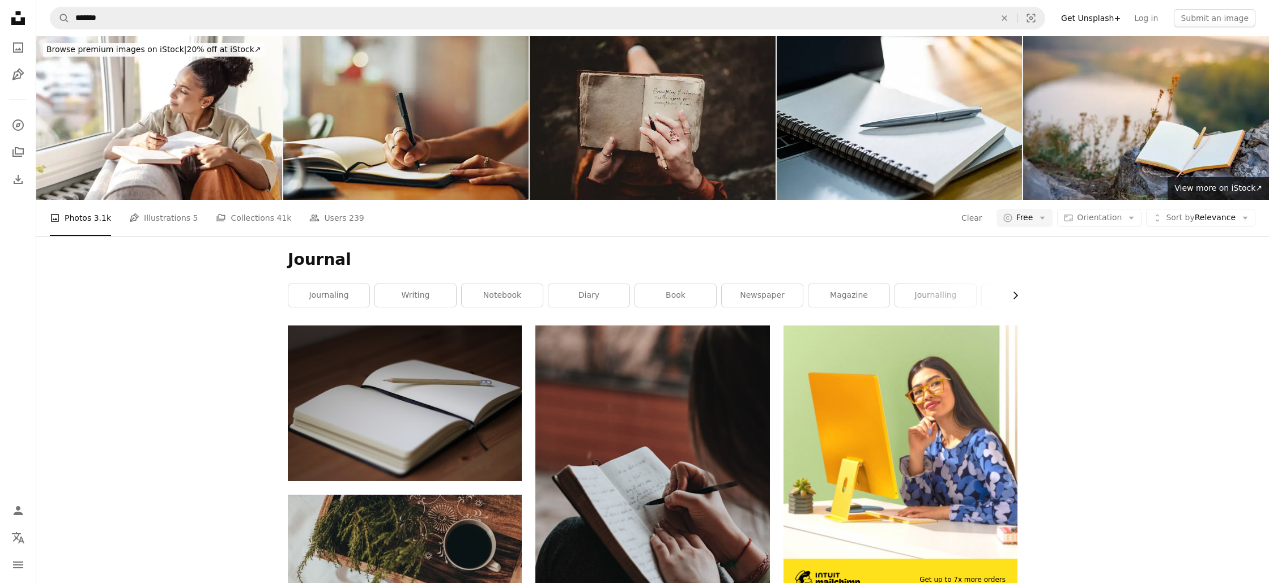
click at [1015, 296] on icon "Chevron right" at bounding box center [1014, 295] width 11 height 11
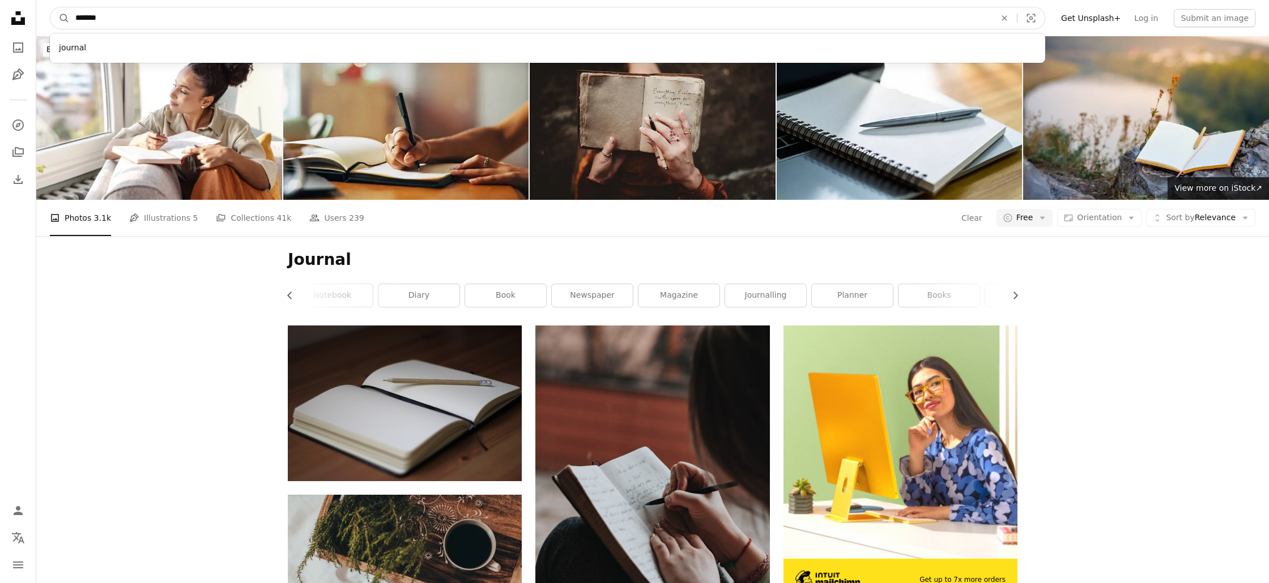
drag, startPoint x: 130, startPoint y: 15, endPoint x: 47, endPoint y: 15, distance: 82.7
click at [47, 15] on nav "A magnifying glass ******* journal An X shape Visual search Filters Get Unsplas…" at bounding box center [652, 18] width 1232 height 36
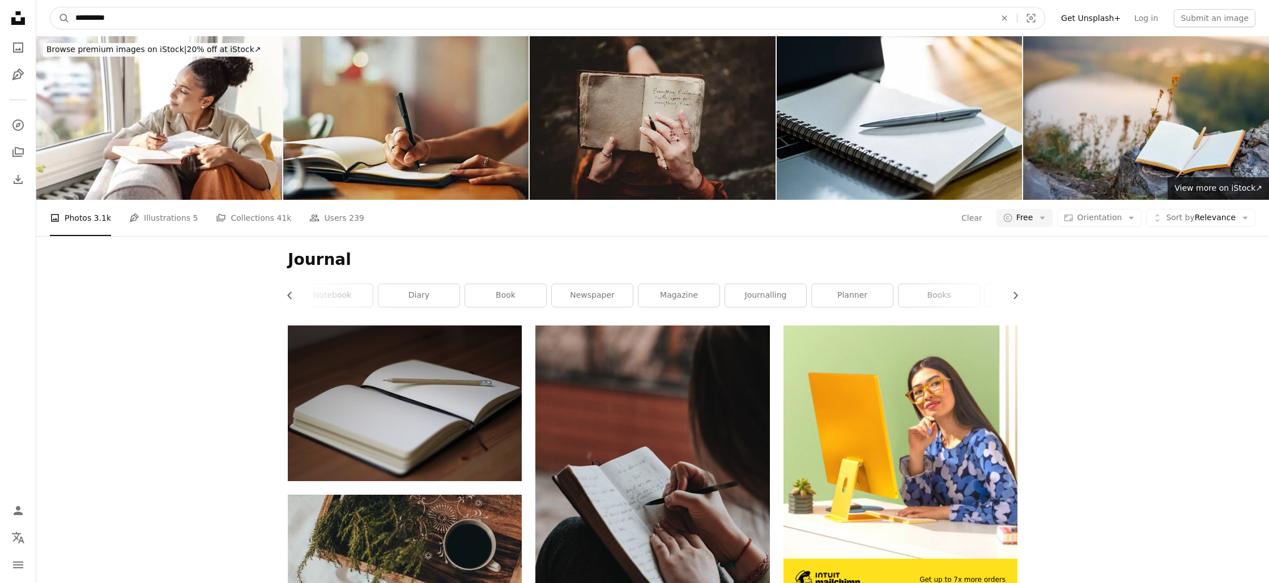
type input "**********"
click at [50, 7] on button "A magnifying glass" at bounding box center [59, 18] width 19 height 22
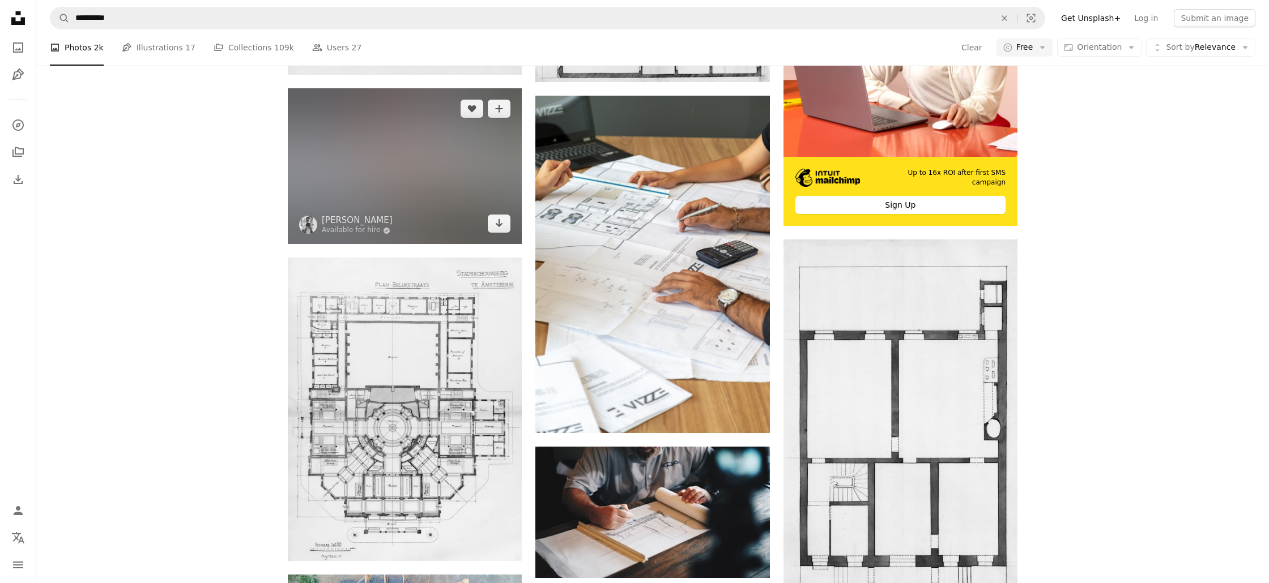
scroll to position [409, 0]
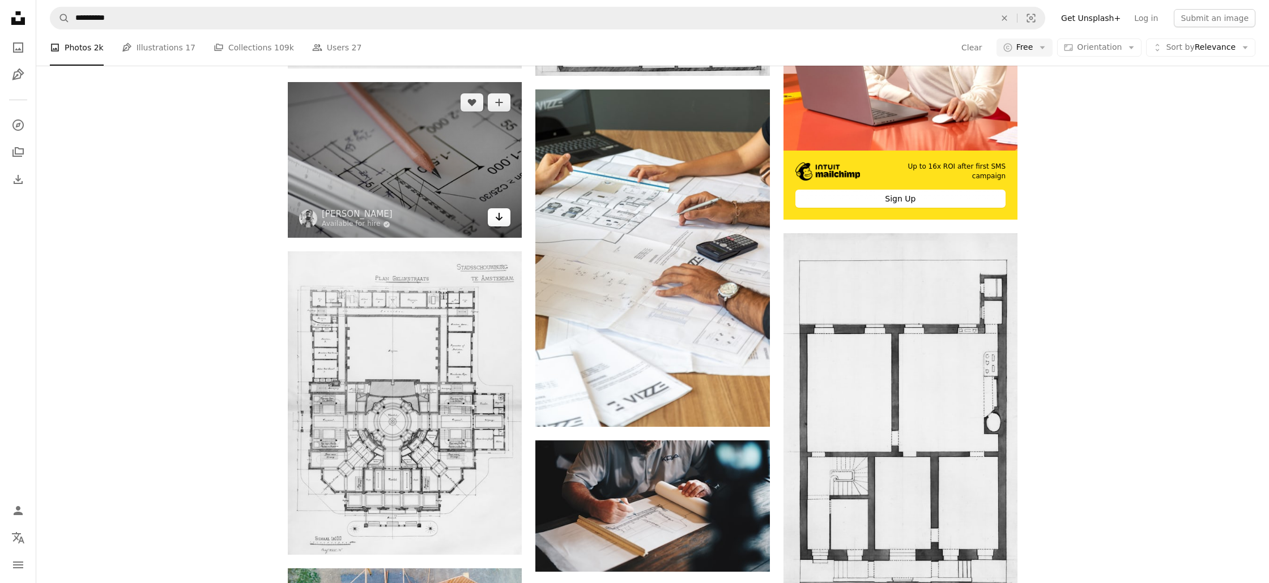
click at [498, 221] on icon "Arrow pointing down" at bounding box center [498, 217] width 9 height 14
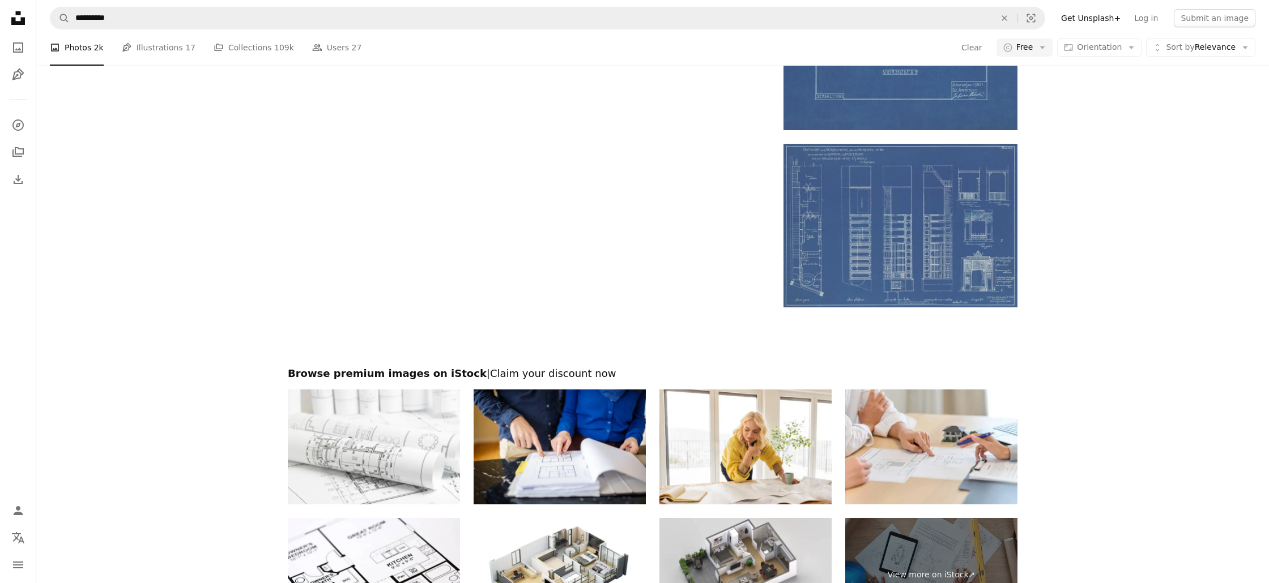
scroll to position [0, 0]
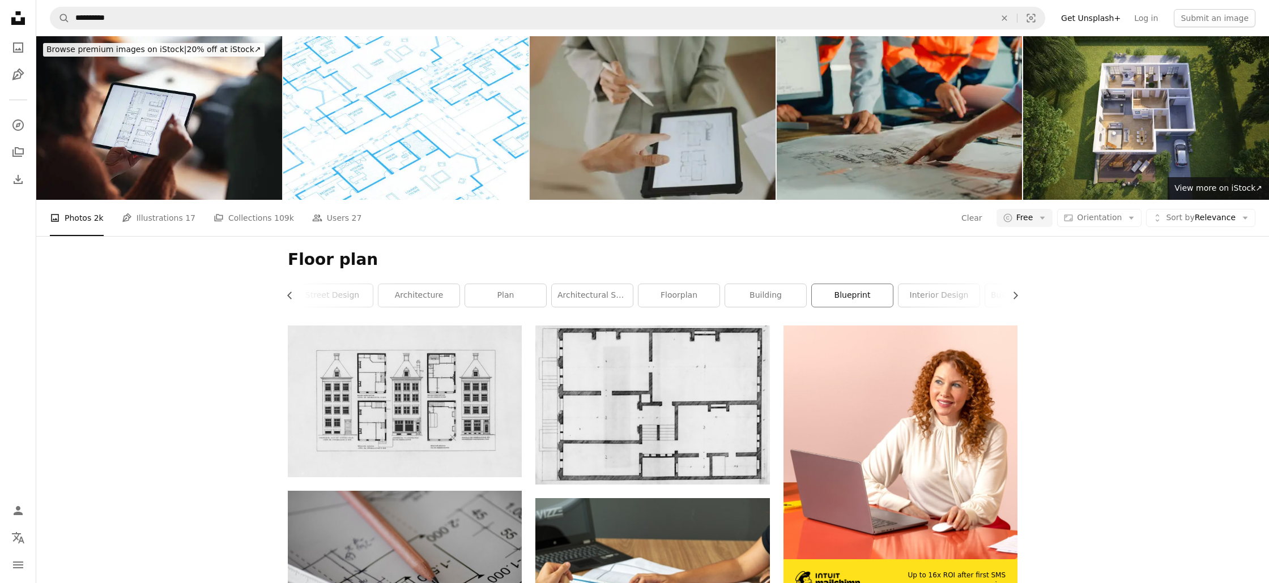
click at [879, 299] on link "blueprint" at bounding box center [852, 295] width 81 height 23
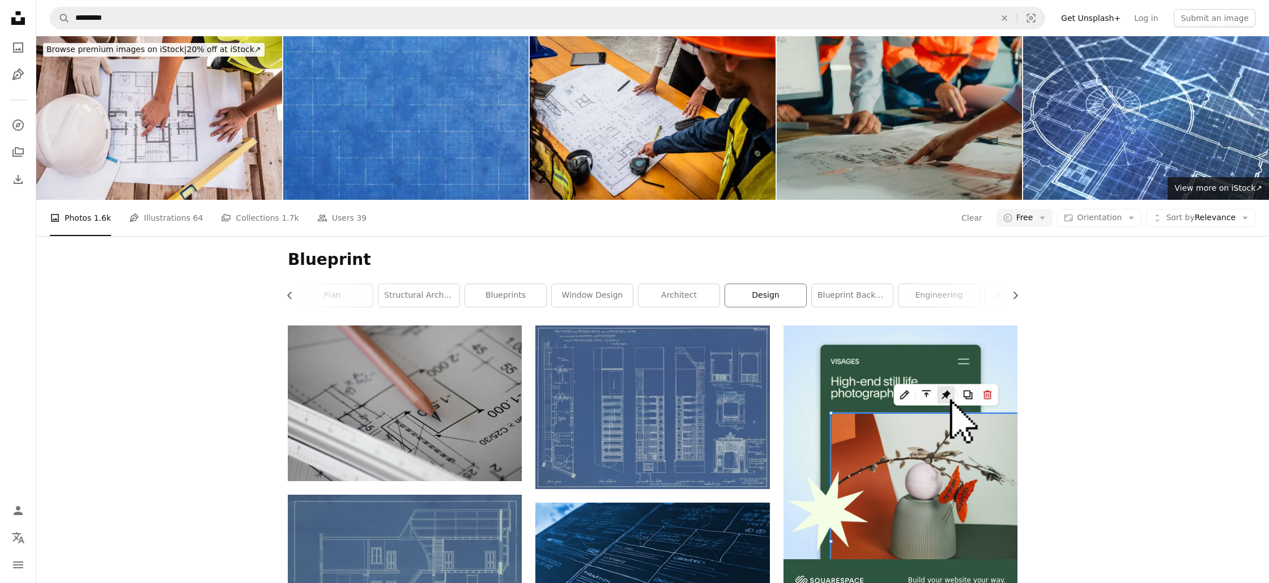
click at [770, 299] on link "design" at bounding box center [765, 295] width 81 height 23
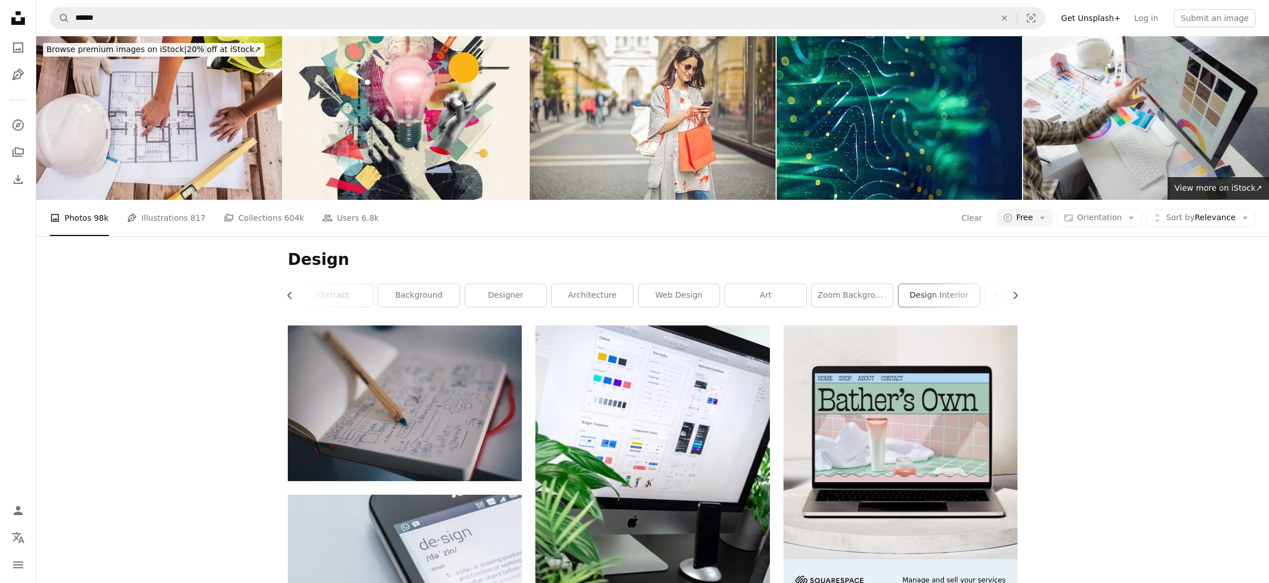
click at [952, 296] on link "design interior" at bounding box center [938, 295] width 81 height 23
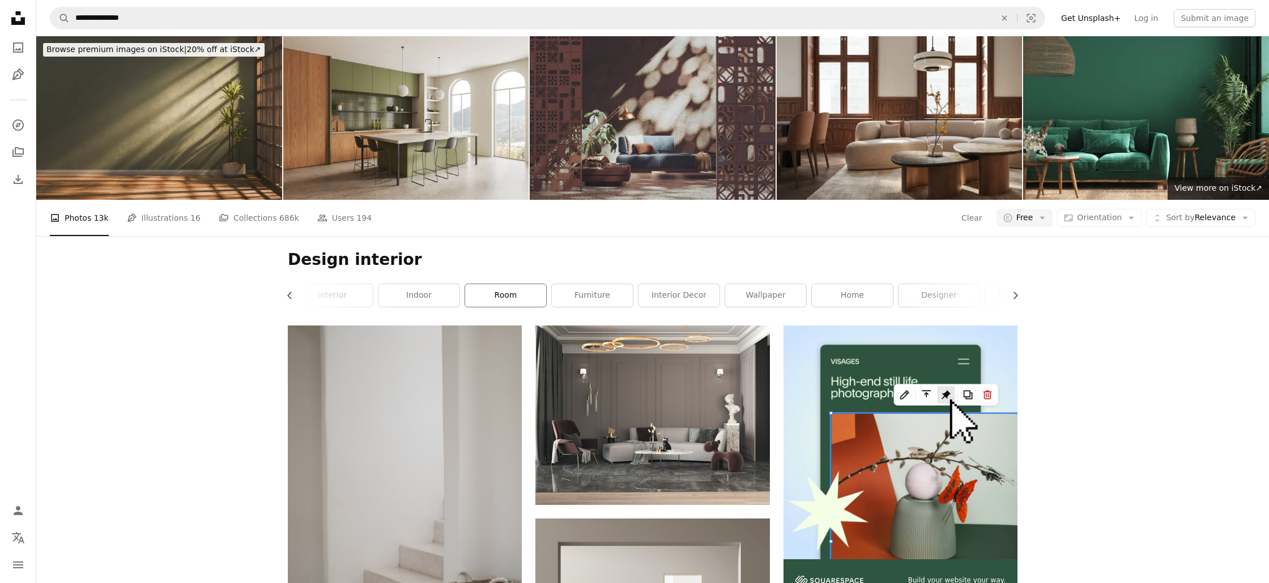
click at [510, 294] on link "room" at bounding box center [505, 295] width 81 height 23
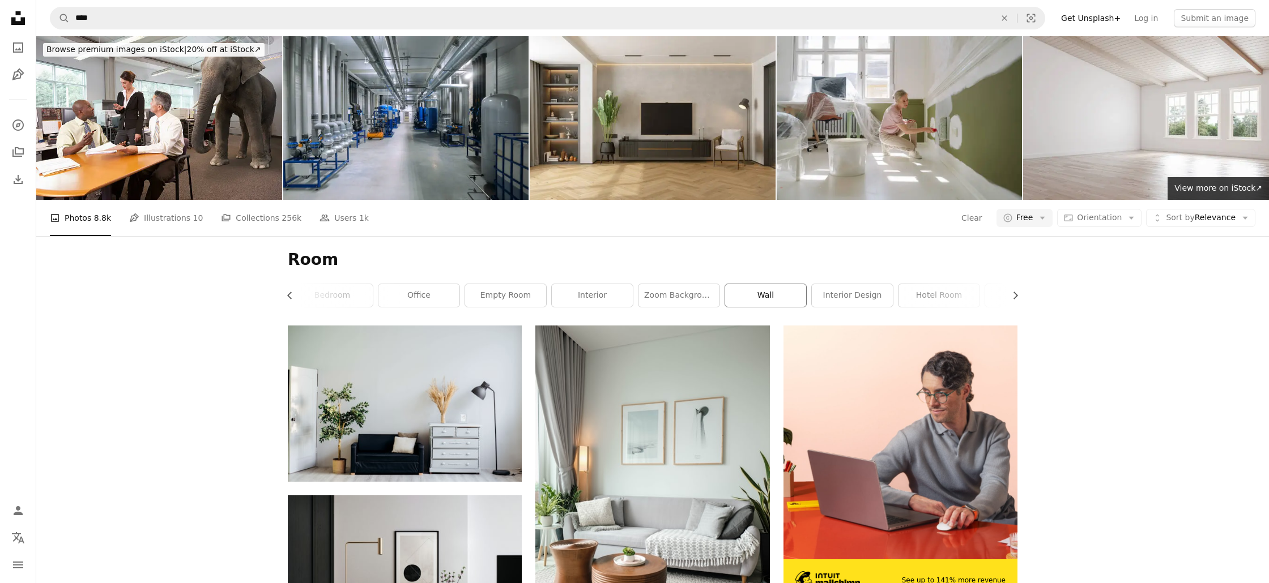
click at [771, 296] on link "wall" at bounding box center [765, 295] width 81 height 23
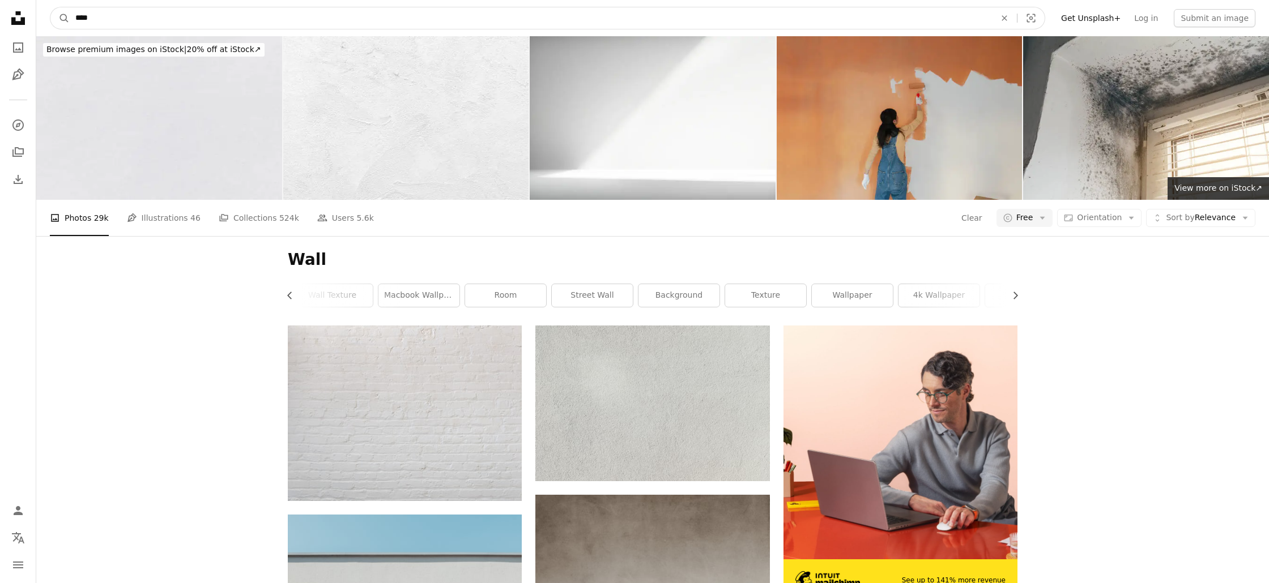
click at [42, 15] on nav "A magnifying glass **** An X shape Visual search Filters Get Unsplash+ Log in S…" at bounding box center [652, 18] width 1232 height 36
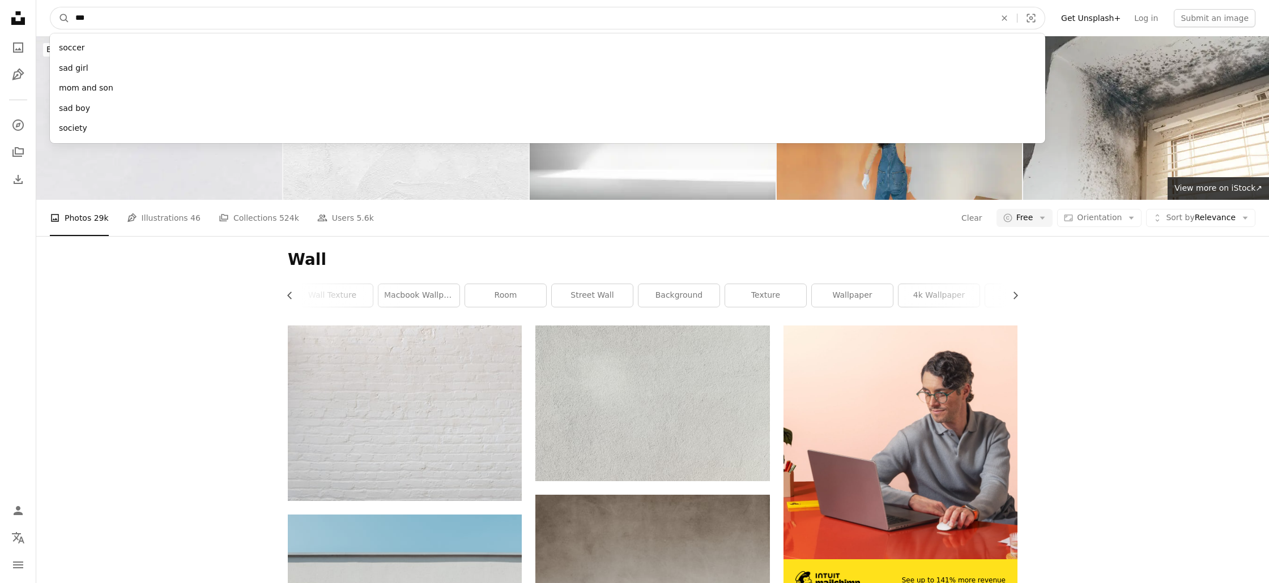
type input "****"
click button "A magnifying glass" at bounding box center [59, 18] width 19 height 22
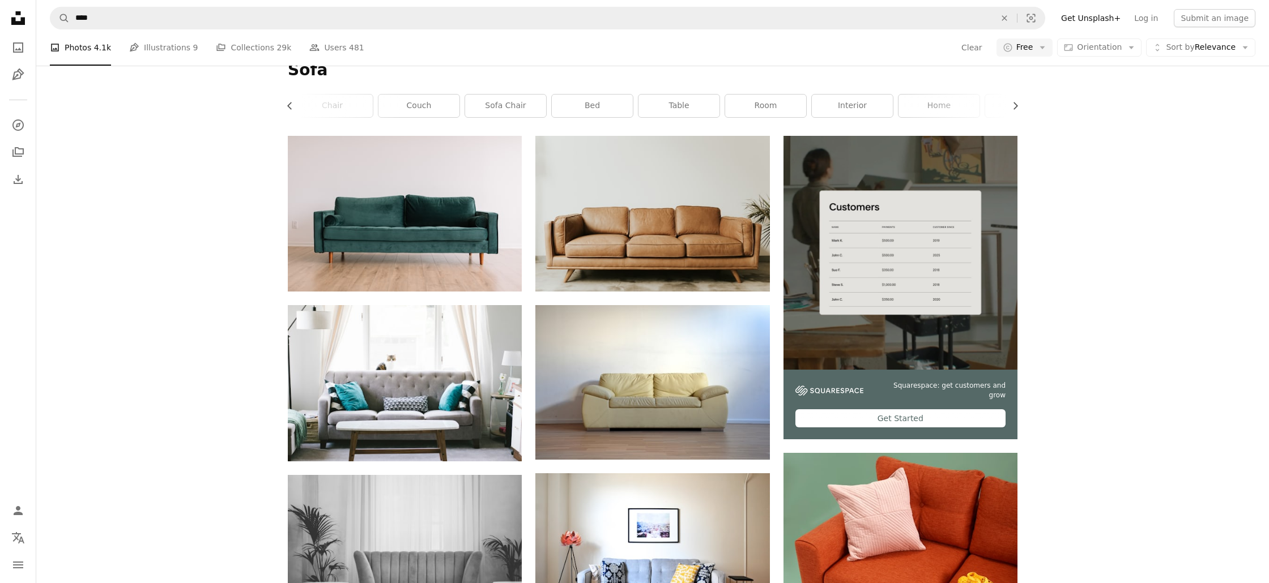
scroll to position [197, 0]
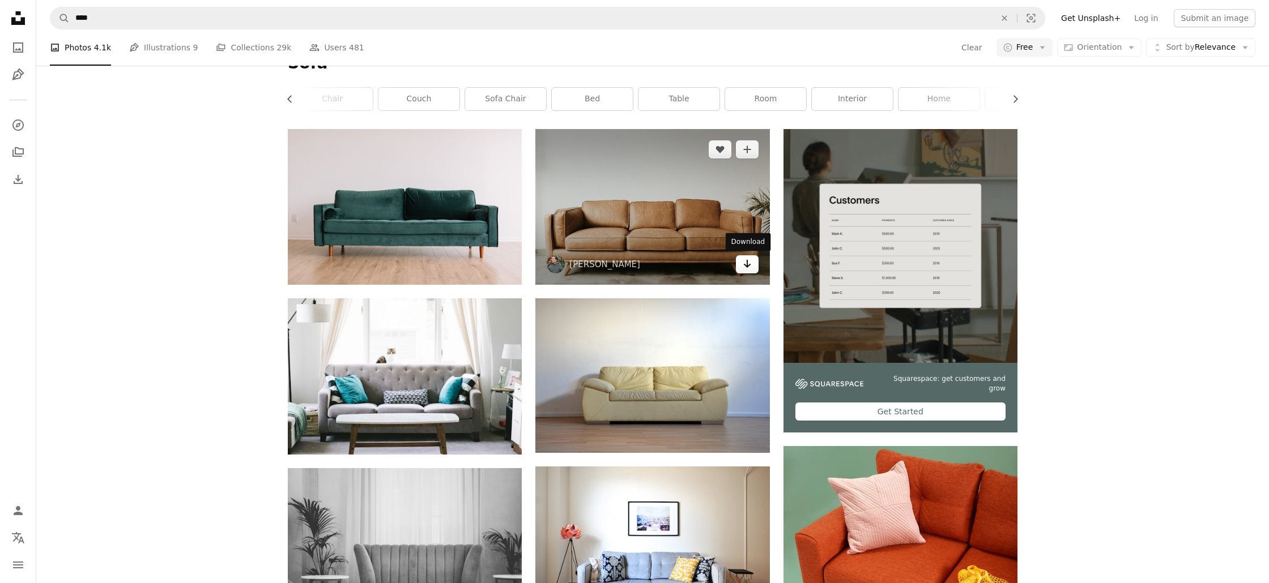
click at [742, 261] on icon "Arrow pointing down" at bounding box center [746, 264] width 9 height 14
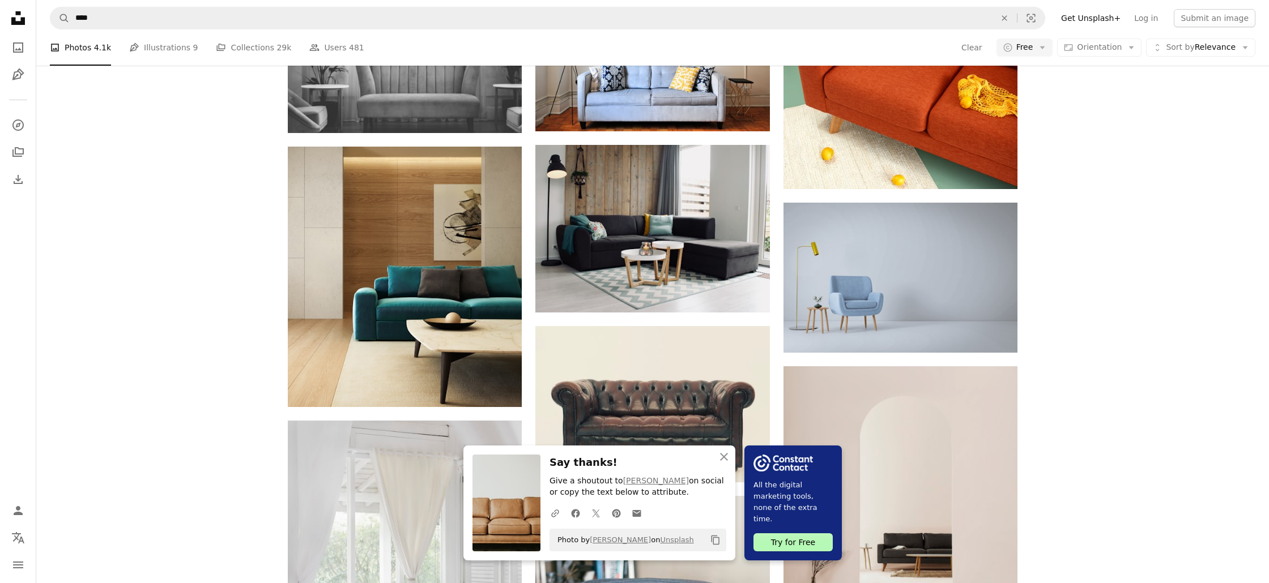
scroll to position [691, 0]
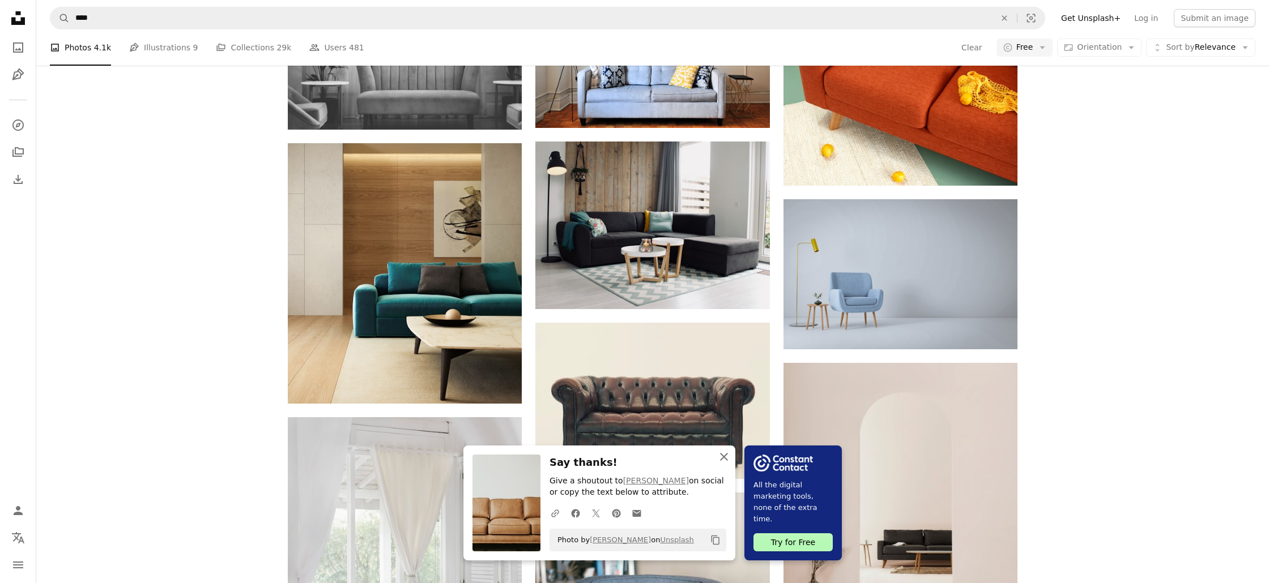
click at [721, 458] on icon "An X shape" at bounding box center [724, 457] width 14 height 14
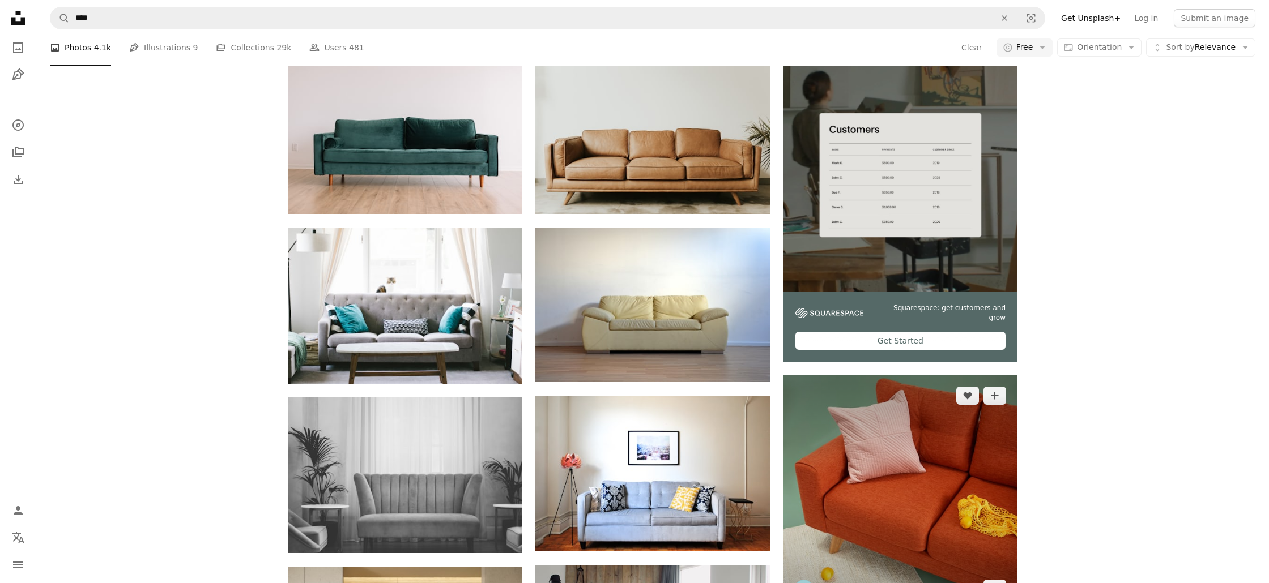
scroll to position [0, 0]
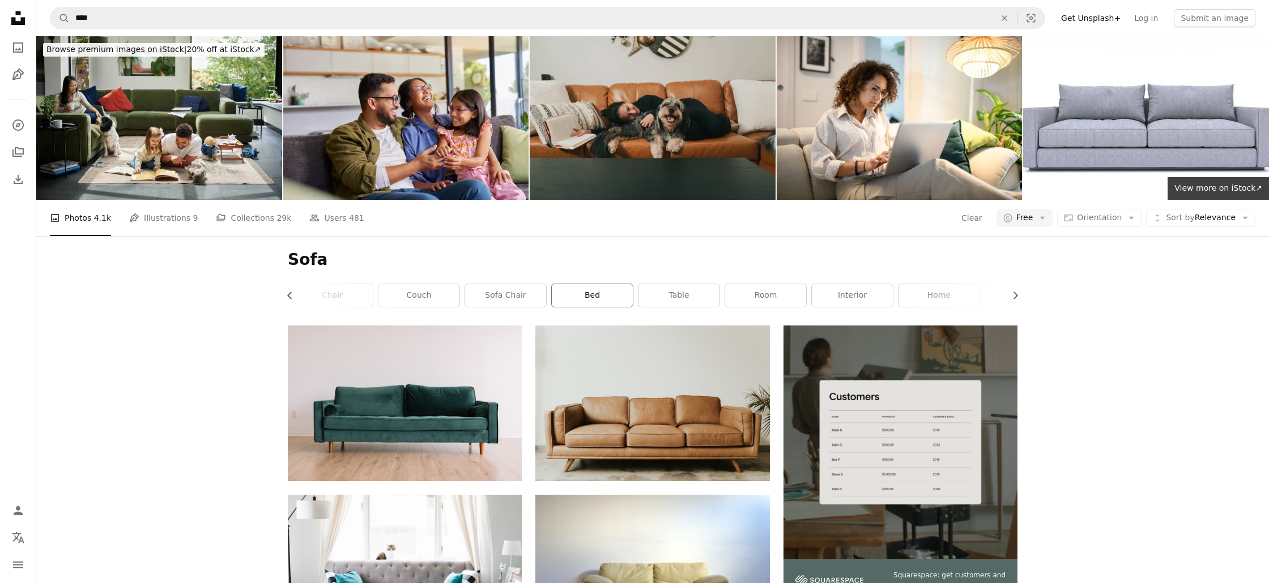
click at [601, 296] on link "bed" at bounding box center [592, 295] width 81 height 23
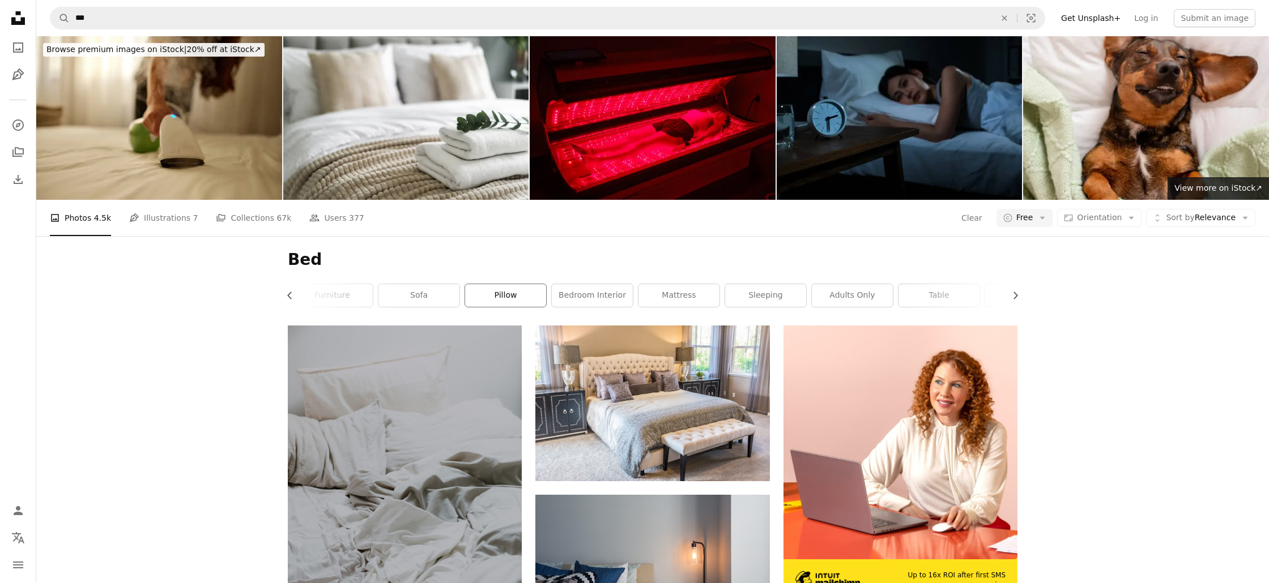
click at [510, 296] on link "pillow" at bounding box center [505, 295] width 81 height 23
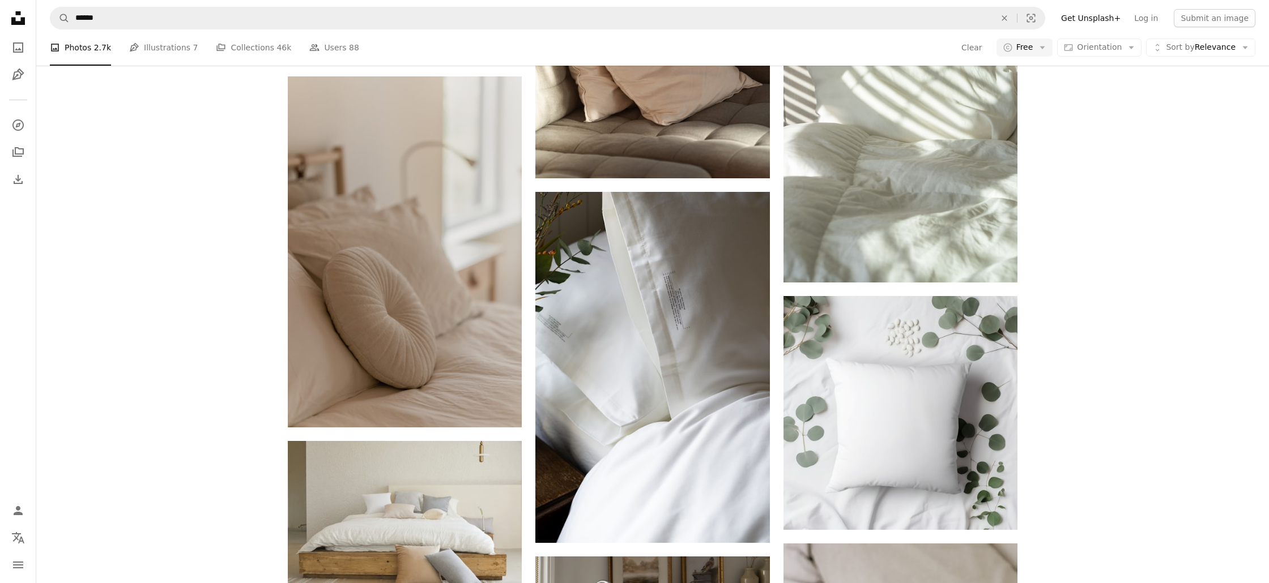
scroll to position [1398, 0]
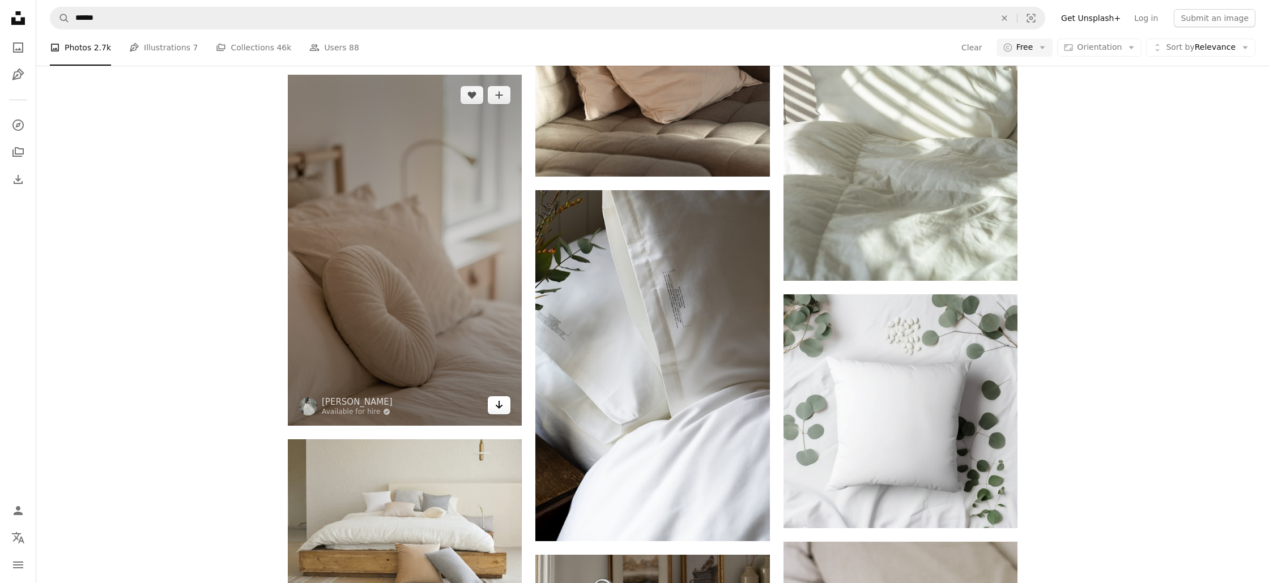
drag, startPoint x: 503, startPoint y: 409, endPoint x: 562, endPoint y: 401, distance: 59.4
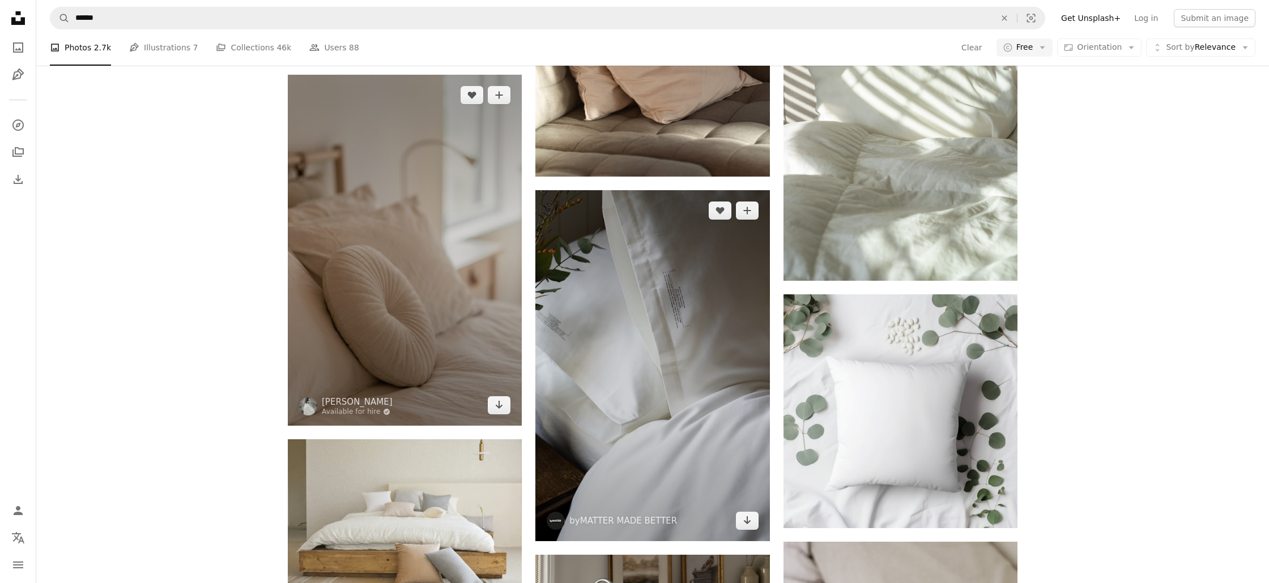
click at [503, 409] on link "Arrow pointing down" at bounding box center [499, 405] width 23 height 18
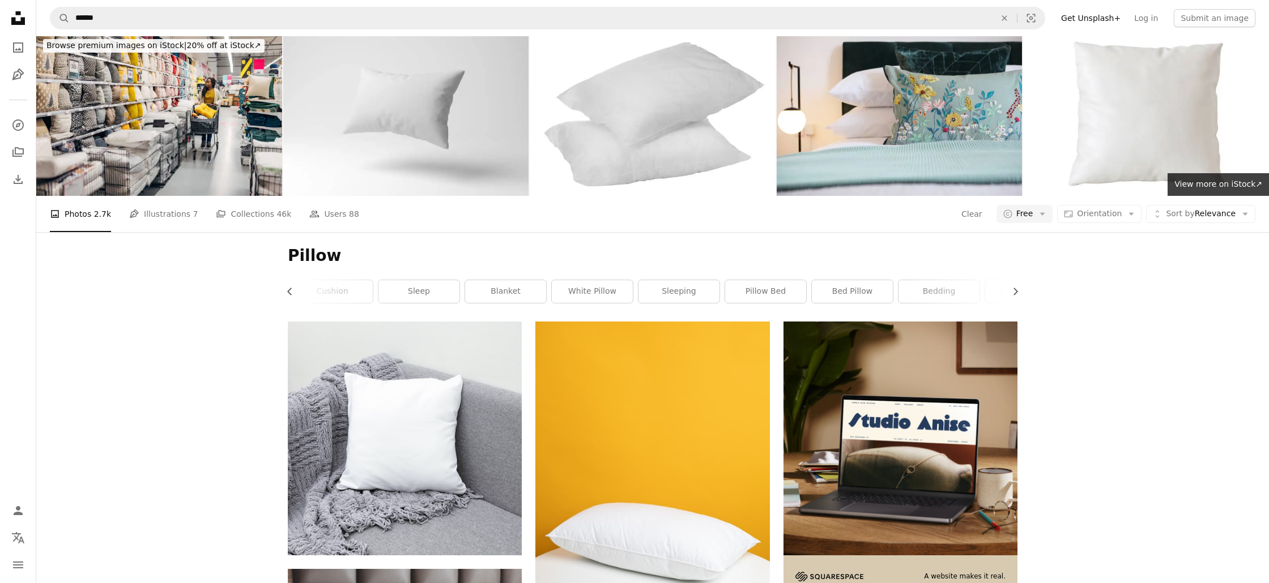
scroll to position [0, 0]
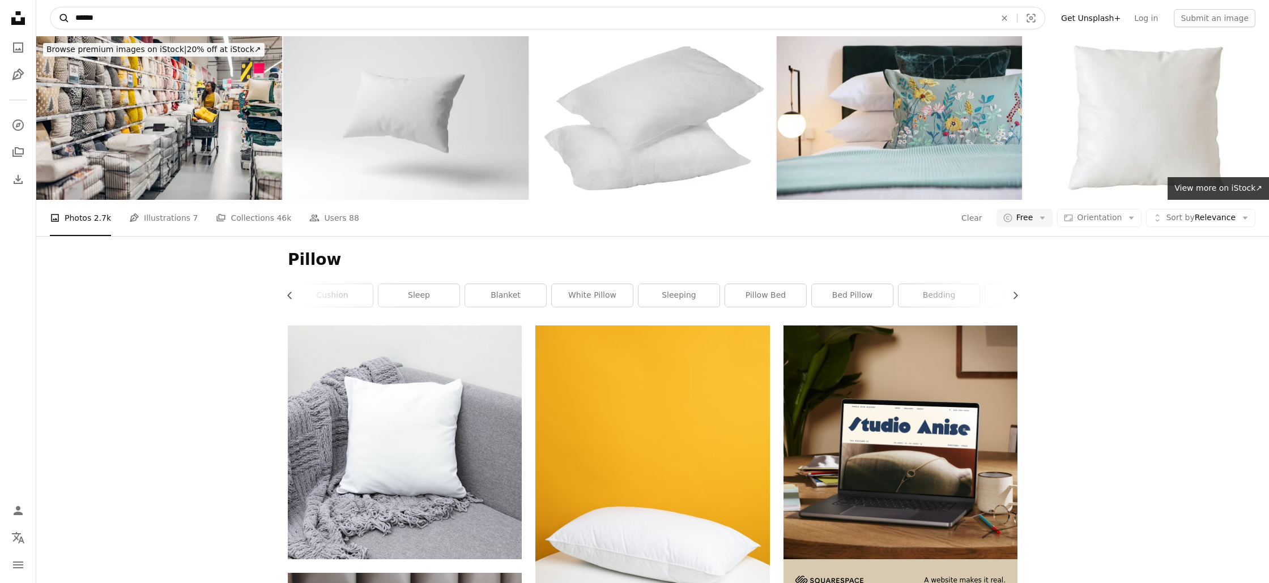
drag, startPoint x: 114, startPoint y: 16, endPoint x: 59, endPoint y: 15, distance: 55.0
click at [59, 15] on form "A magnifying glass ****** An X shape Visual search" at bounding box center [547, 18] width 995 height 23
type input "*******"
click button "A magnifying glass" at bounding box center [59, 18] width 19 height 22
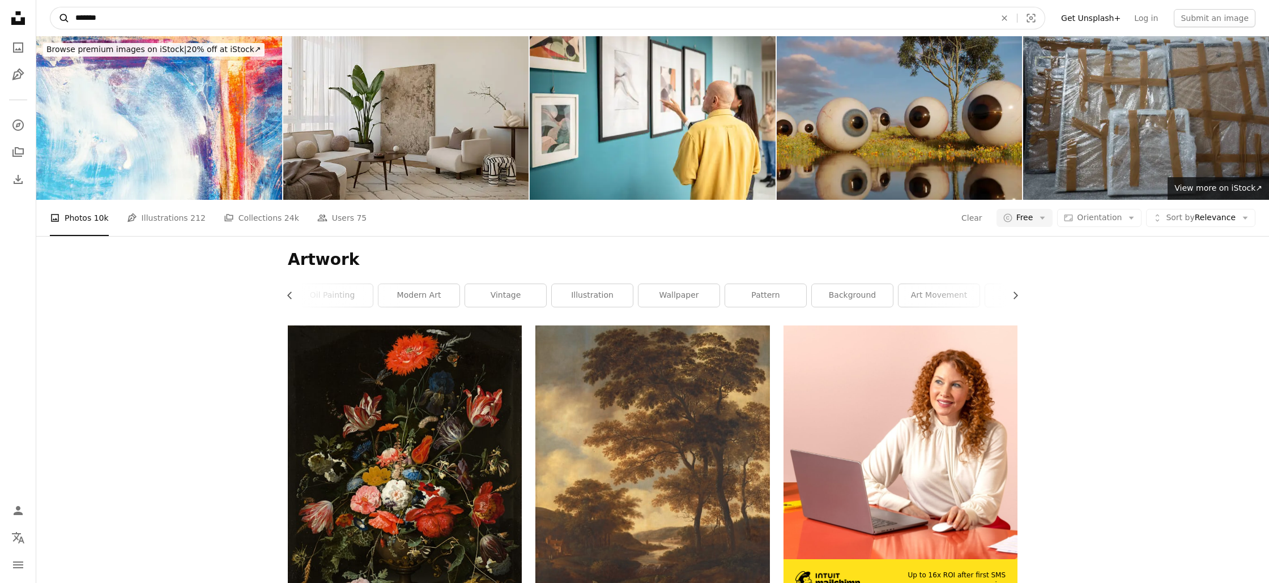
drag, startPoint x: 114, startPoint y: 18, endPoint x: 63, endPoint y: 18, distance: 51.0
click at [63, 18] on form "A magnifying glass ******* An X shape Visual search" at bounding box center [547, 18] width 995 height 23
type input "**********"
click button "A magnifying glass" at bounding box center [59, 18] width 19 height 22
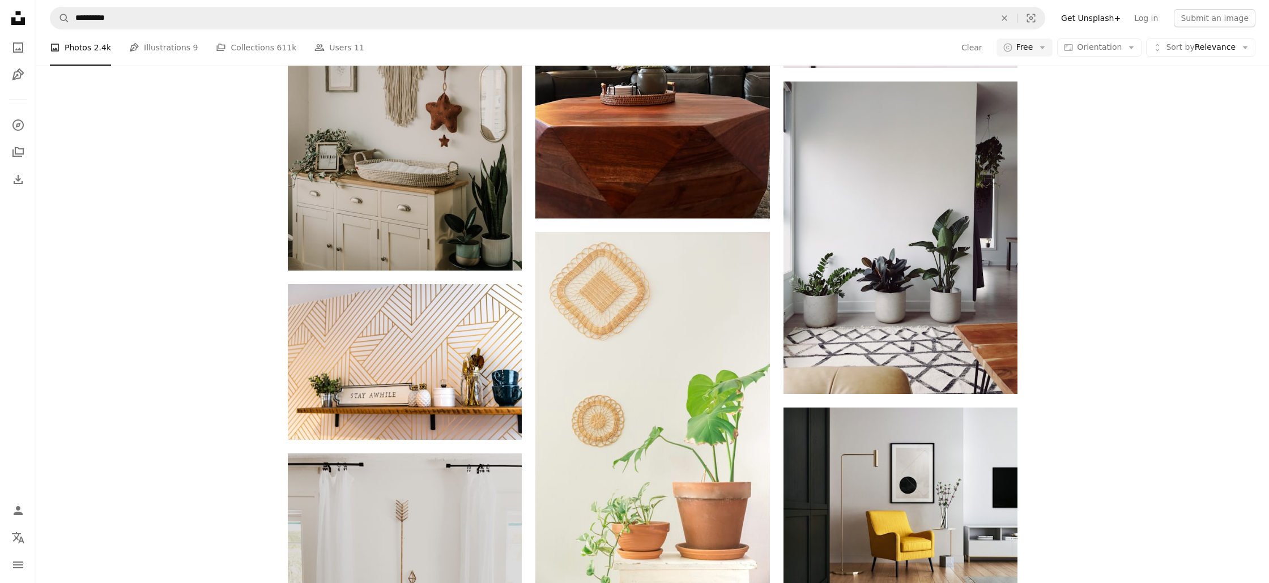
scroll to position [745, 0]
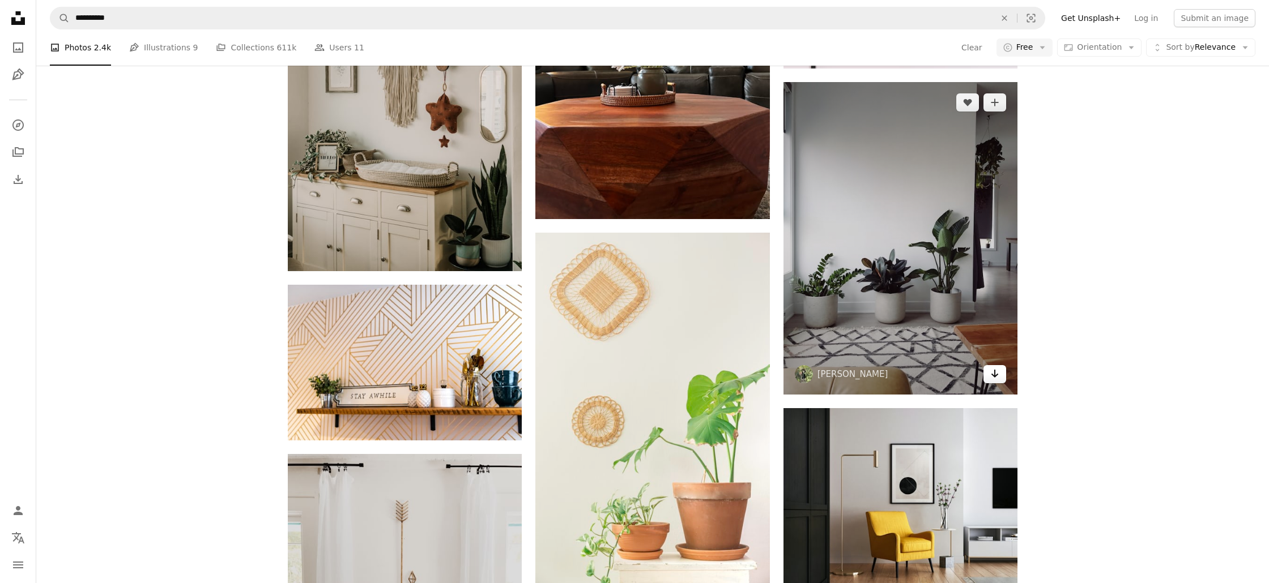
click at [996, 379] on icon "Arrow pointing down" at bounding box center [994, 374] width 9 height 14
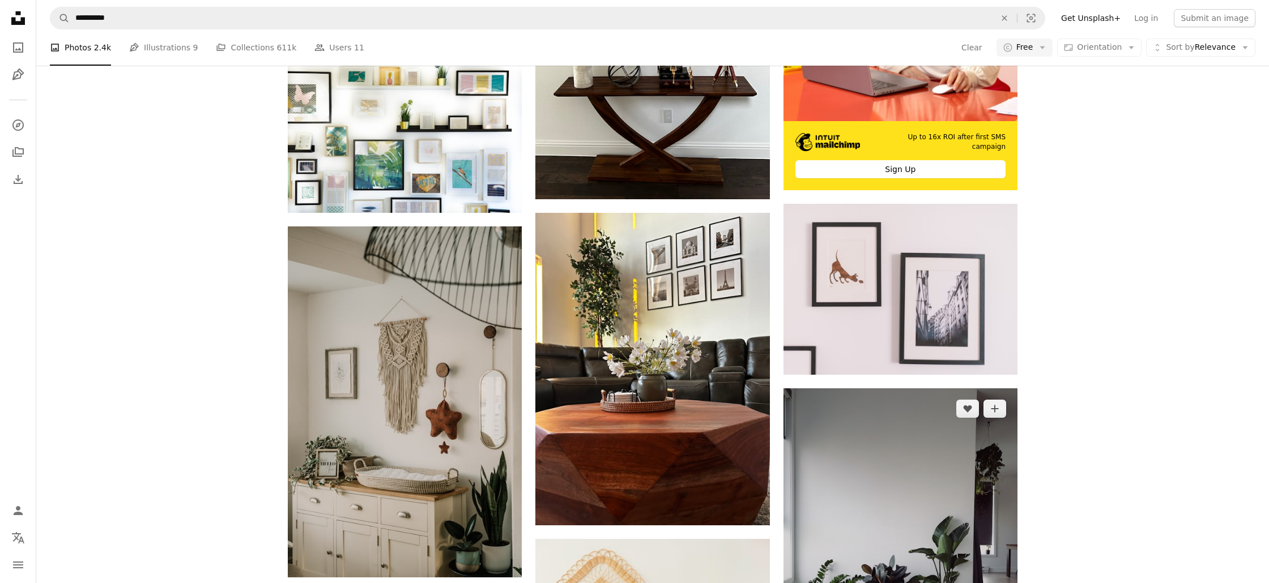
scroll to position [0, 0]
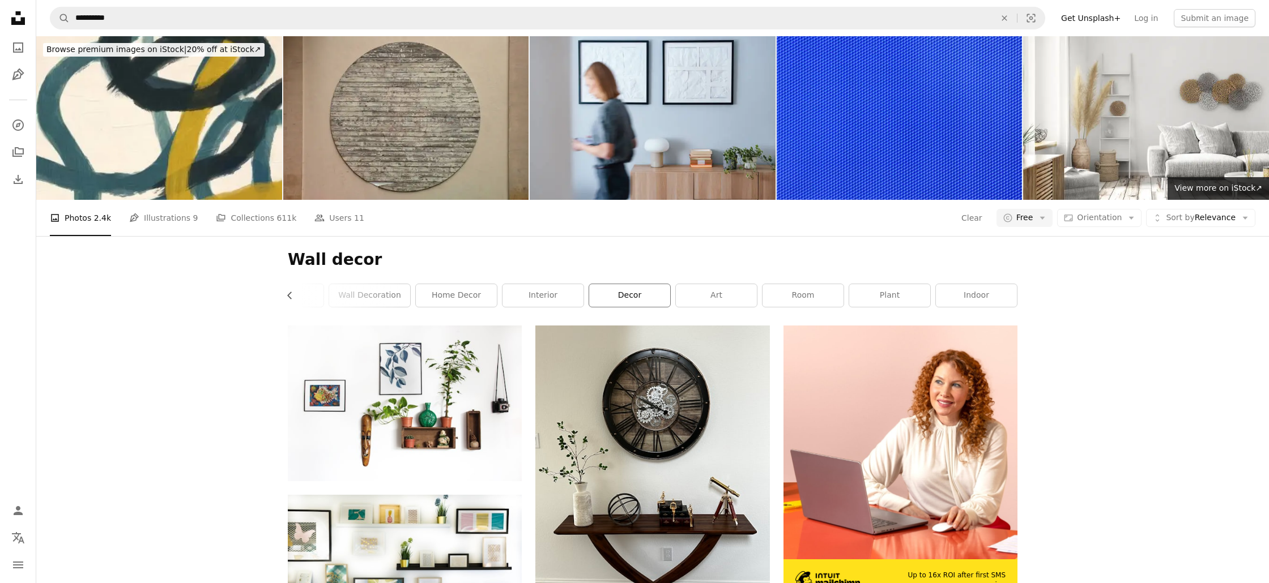
click at [617, 290] on link "decor" at bounding box center [629, 295] width 81 height 23
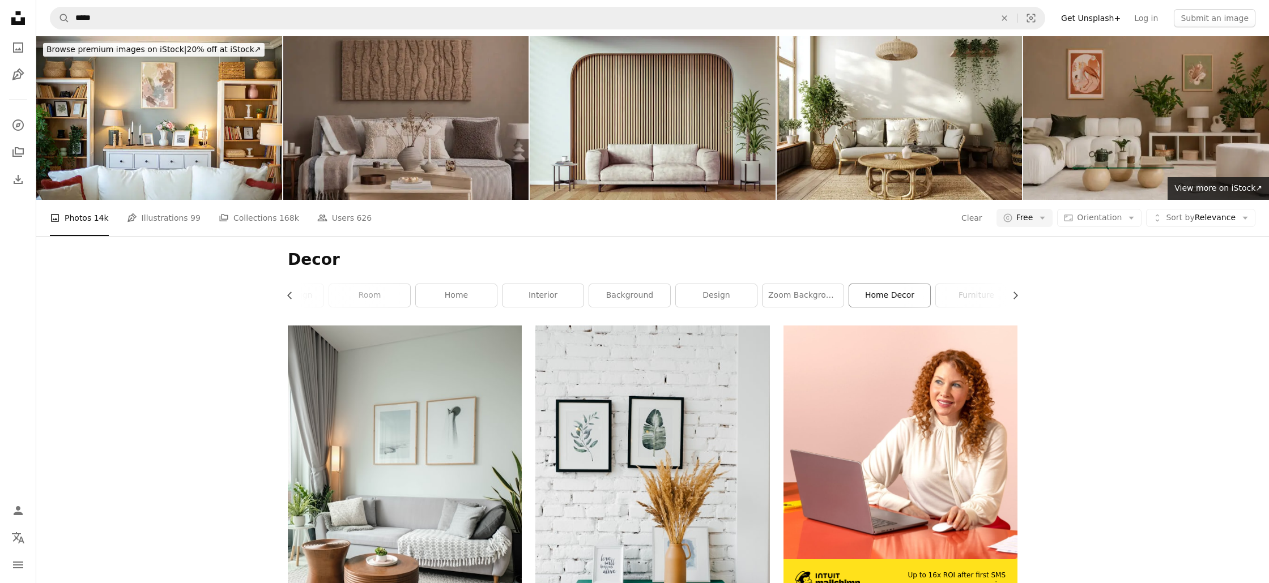
click at [880, 296] on link "home decor" at bounding box center [889, 295] width 81 height 23
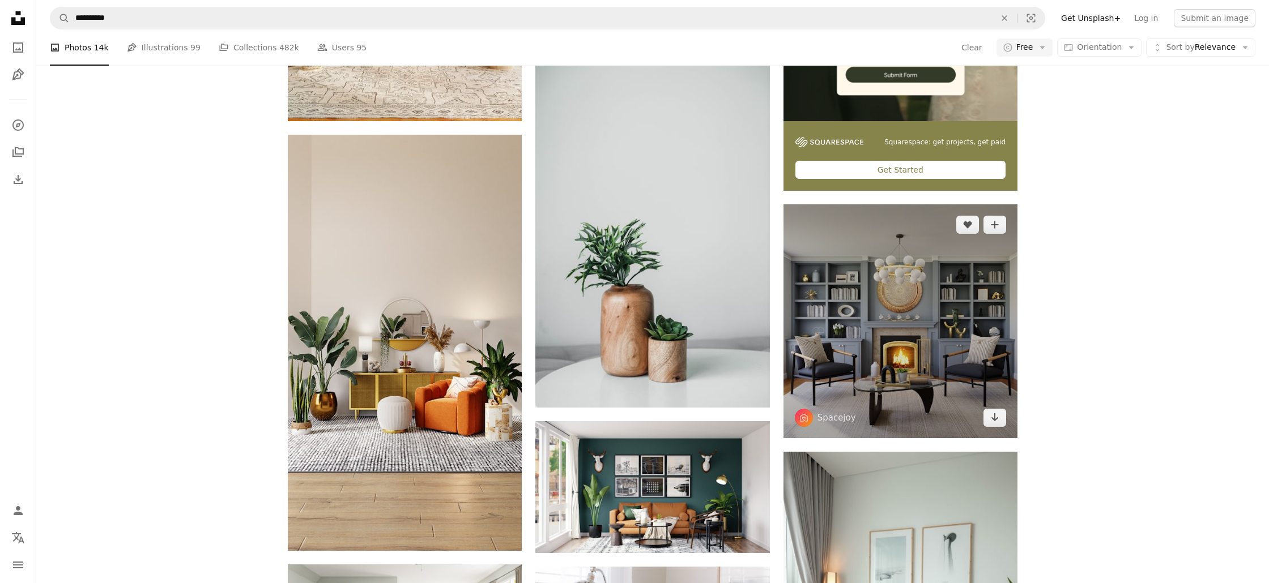
scroll to position [440, 0]
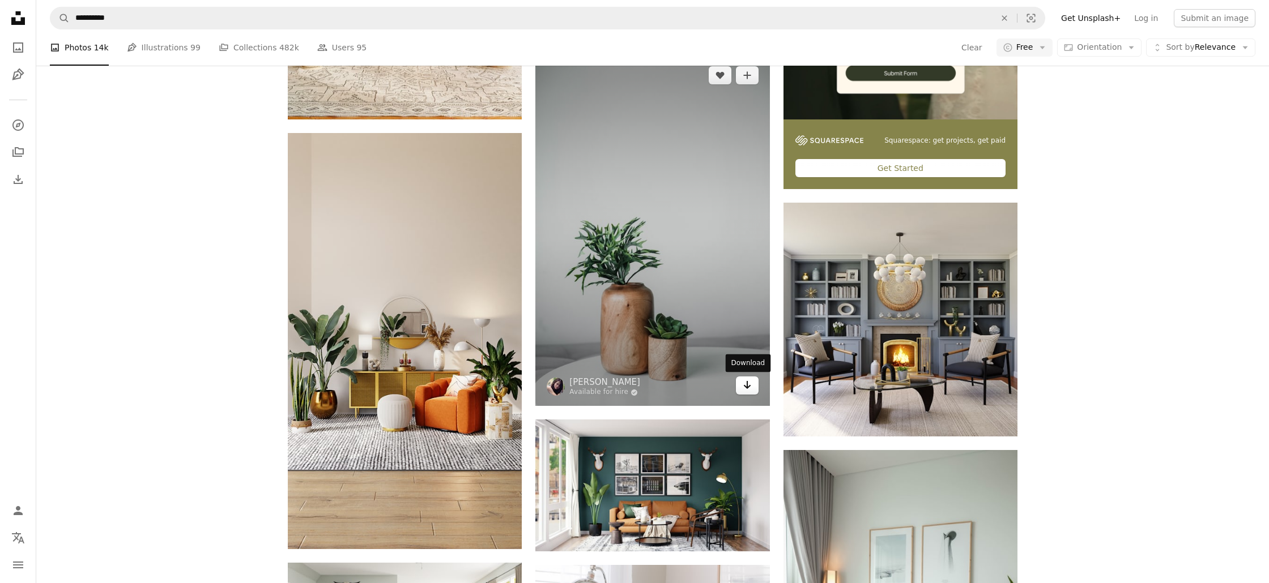
click at [746, 387] on icon "Download" at bounding box center [746, 385] width 7 height 8
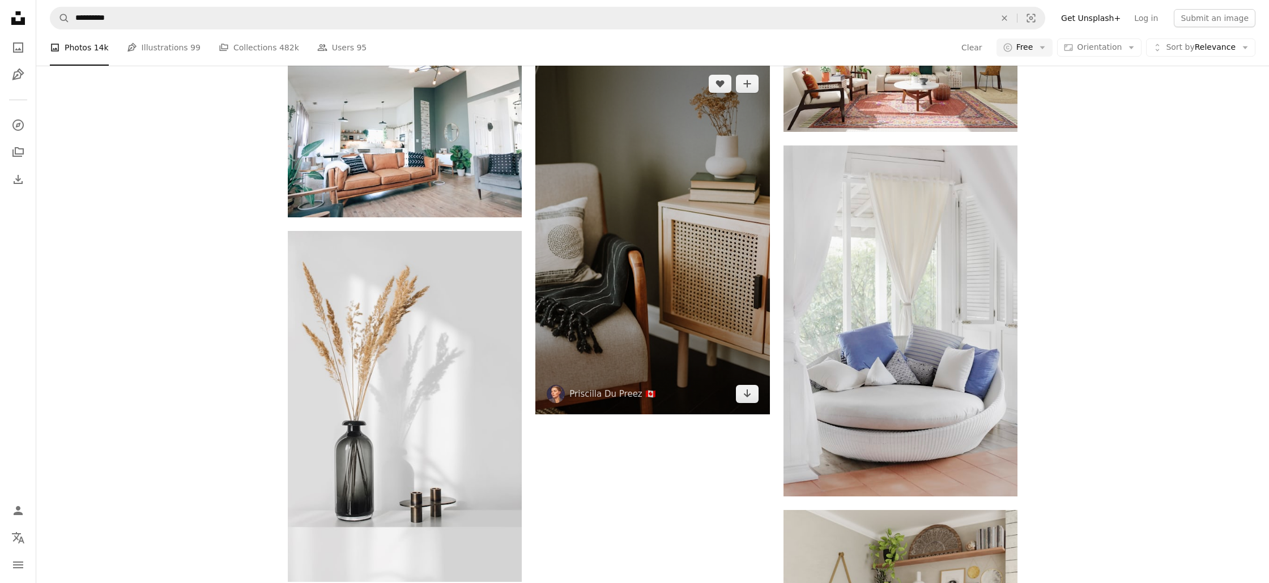
scroll to position [1624, 0]
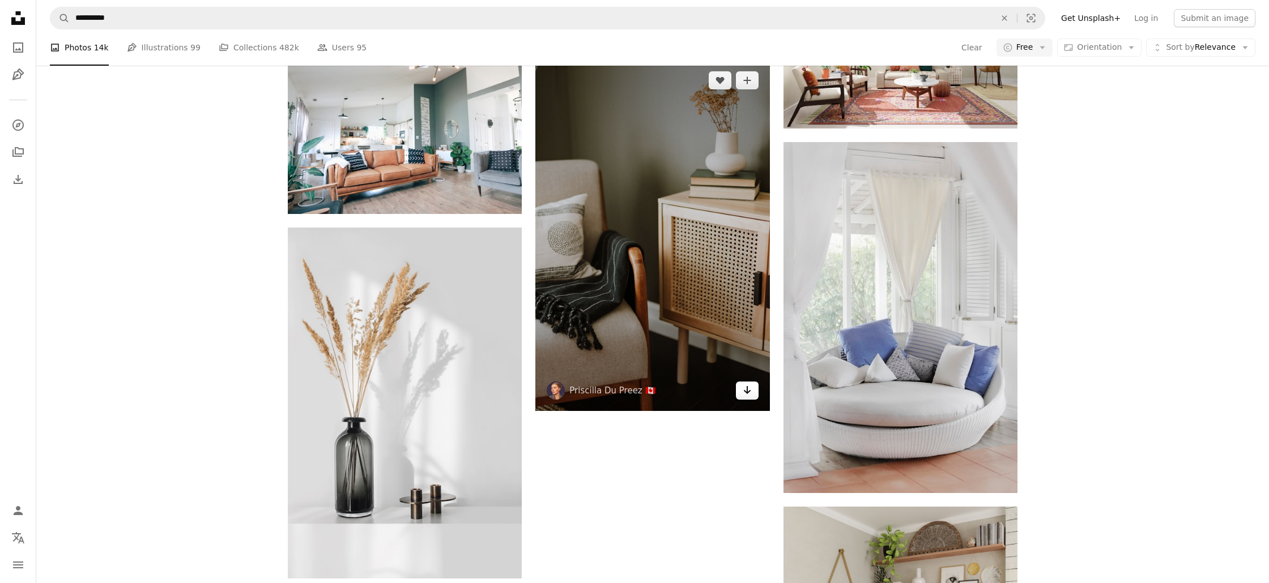
click at [748, 394] on icon "Arrow pointing down" at bounding box center [746, 390] width 9 height 14
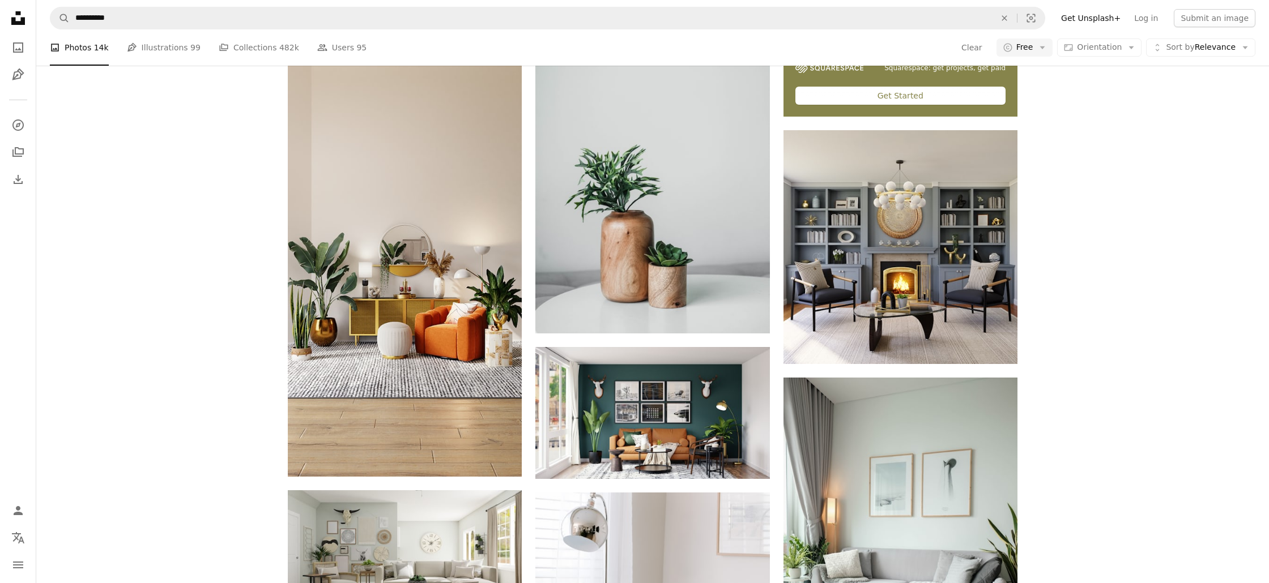
scroll to position [0, 0]
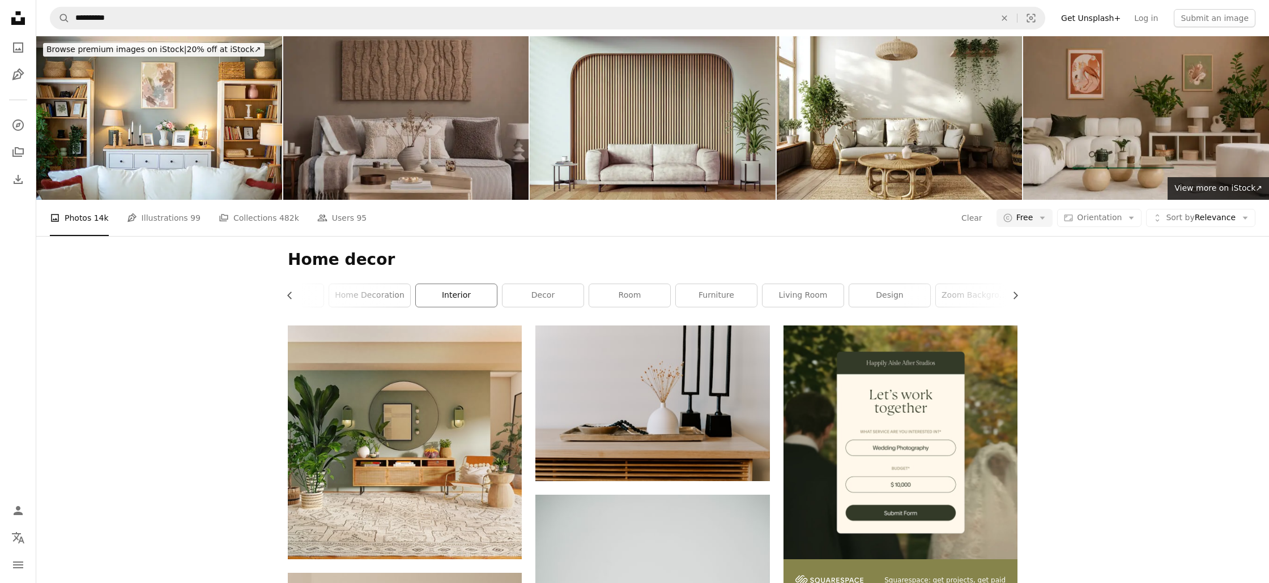
click at [463, 300] on link "interior" at bounding box center [456, 295] width 81 height 23
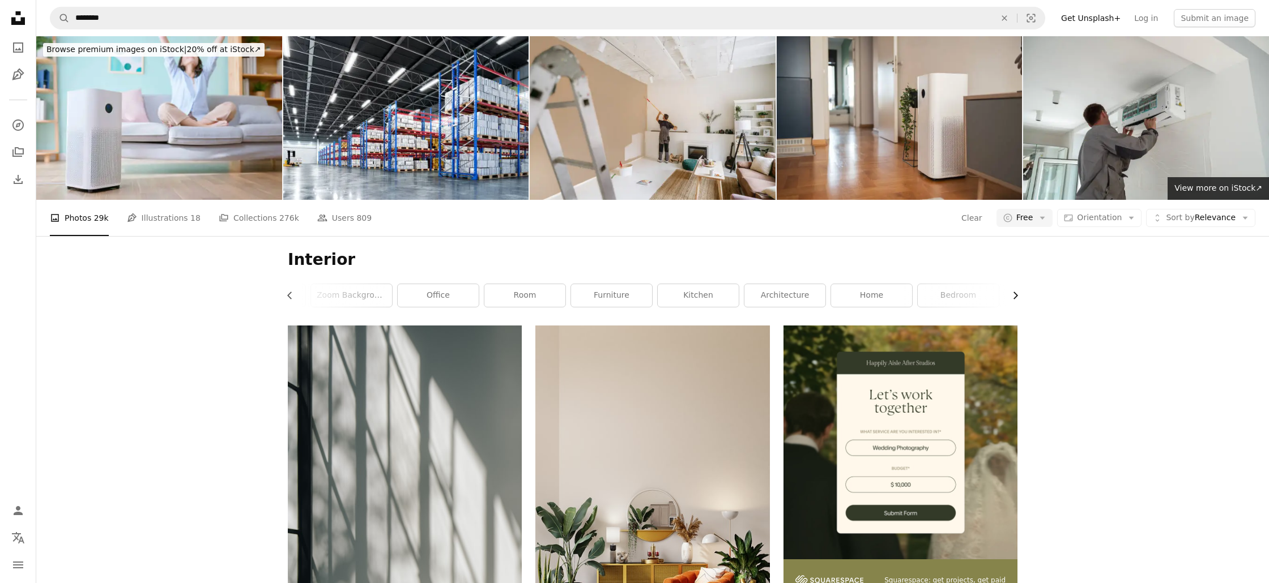
click at [1014, 295] on icon "Chevron right" at bounding box center [1014, 295] width 11 height 11
click at [1003, 294] on link "house" at bounding box center [976, 295] width 81 height 23
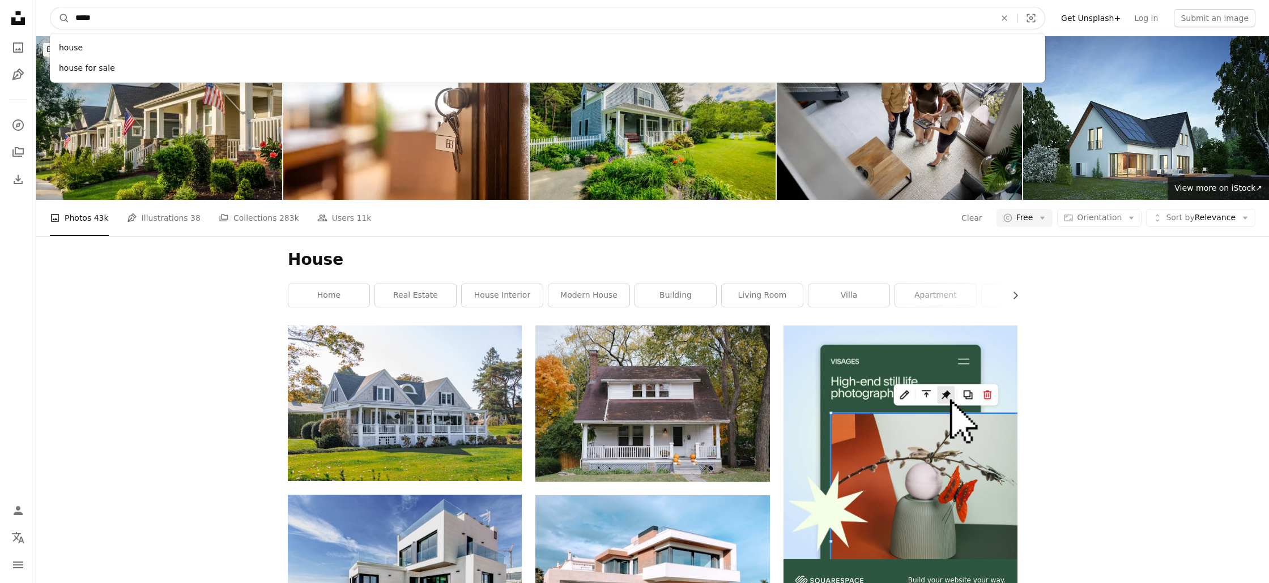
drag, startPoint x: 142, startPoint y: 16, endPoint x: 94, endPoint y: 18, distance: 47.6
click at [94, 18] on input "*****" at bounding box center [531, 18] width 922 height 22
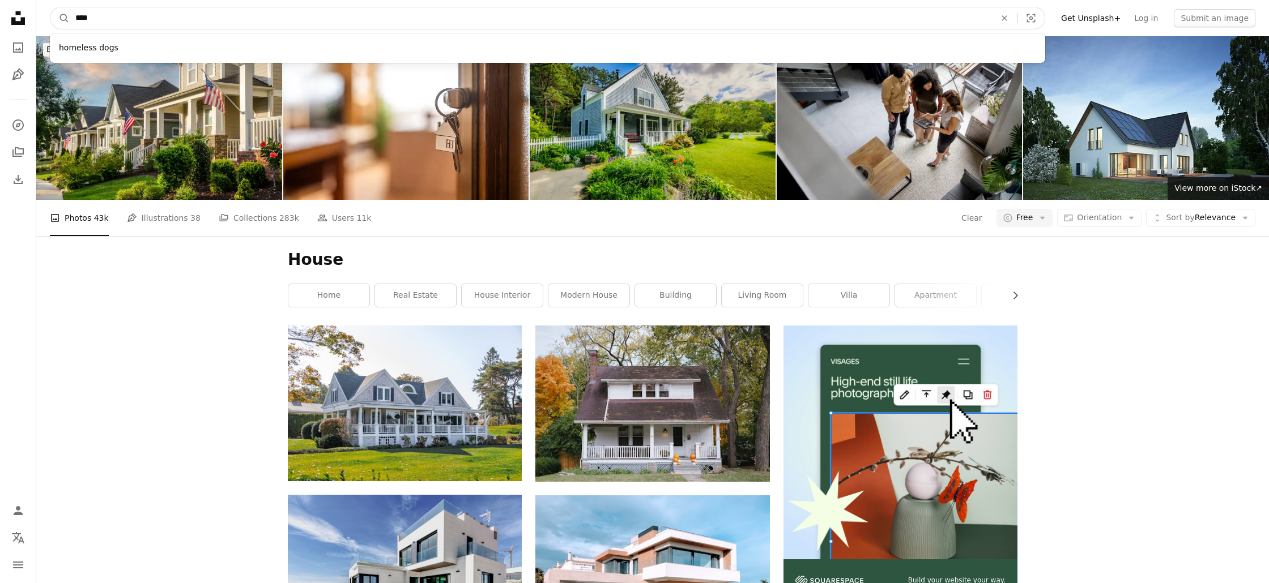
type input "****"
click at [50, 7] on button "A magnifying glass" at bounding box center [59, 18] width 19 height 22
